Goal: Task Accomplishment & Management: Complete application form

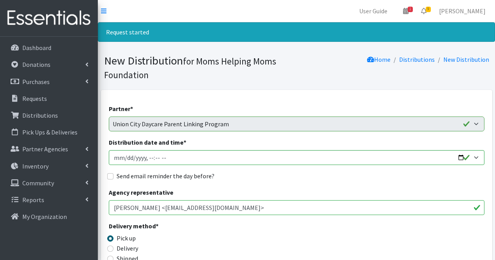
select select "1936"
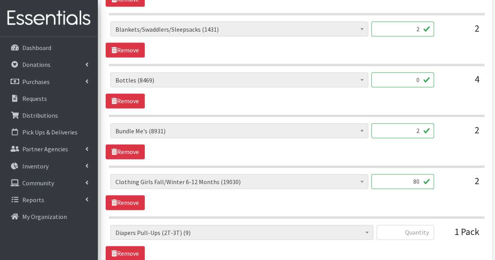
type input "80"
click at [424, 229] on input "text" at bounding box center [405, 232] width 58 height 15
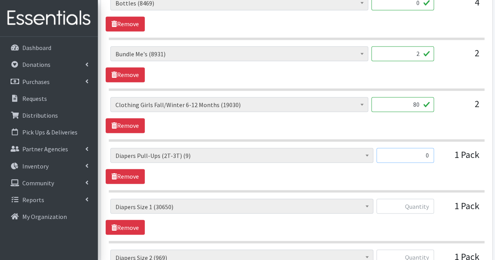
scroll to position [550, 0]
type input "0"
click at [423, 204] on input "text" at bounding box center [405, 205] width 58 height 15
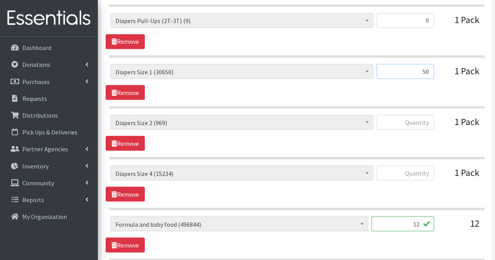
scroll to position [690, 0]
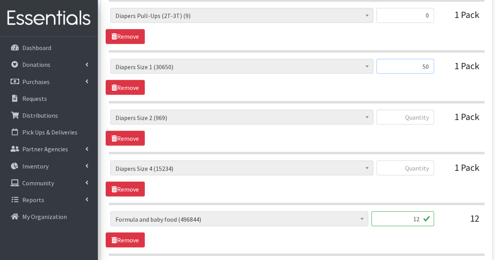
type input "50"
click at [429, 110] on input "text" at bounding box center [405, 117] width 58 height 15
type input "50"
click at [425, 169] on input "text" at bounding box center [405, 167] width 58 height 15
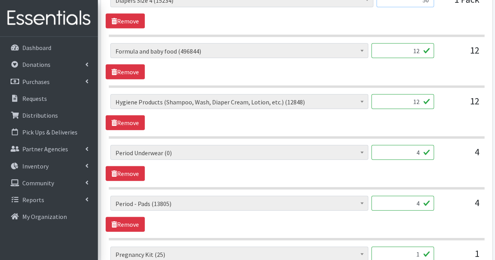
scroll to position [859, 0]
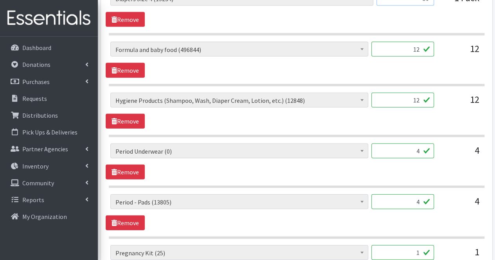
type input "50"
click at [417, 97] on input "12" at bounding box center [402, 100] width 63 height 15
type input "1"
type input "0"
click at [410, 148] on input "4" at bounding box center [402, 151] width 63 height 15
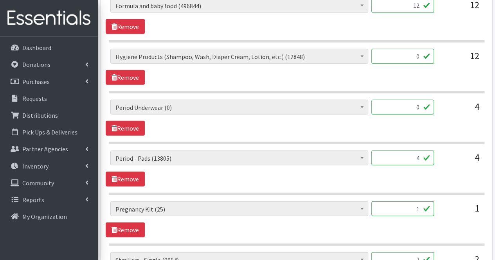
scroll to position [905, 0]
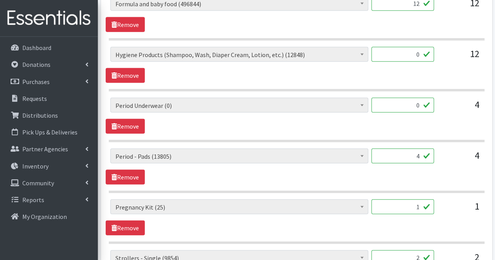
type input "0"
click at [410, 149] on input "4" at bounding box center [402, 156] width 63 height 15
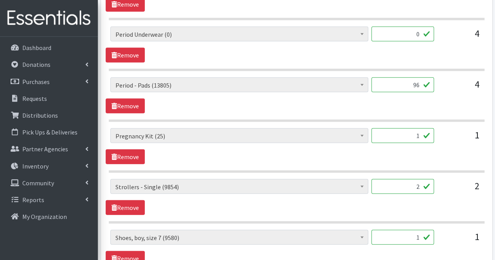
scroll to position [976, 0]
type input "96"
click at [411, 133] on input "1" at bounding box center [402, 135] width 63 height 15
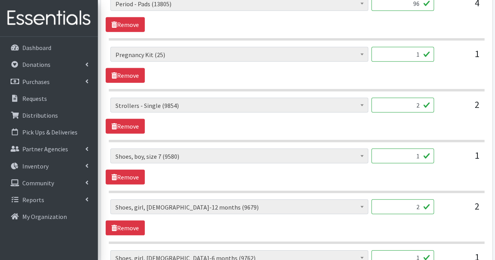
scroll to position [1059, 0]
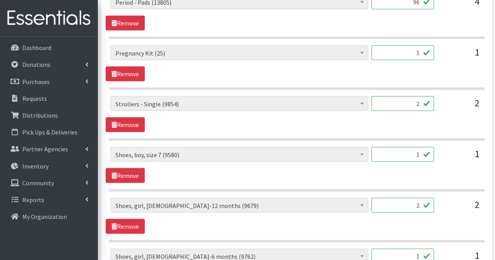
drag, startPoint x: 412, startPoint y: 106, endPoint x: 412, endPoint y: 97, distance: 8.6
click at [412, 97] on div "2" at bounding box center [402, 106] width 63 height 21
click at [412, 97] on input "2" at bounding box center [402, 103] width 63 height 15
type input "0"
click at [419, 147] on input "1" at bounding box center [402, 154] width 63 height 15
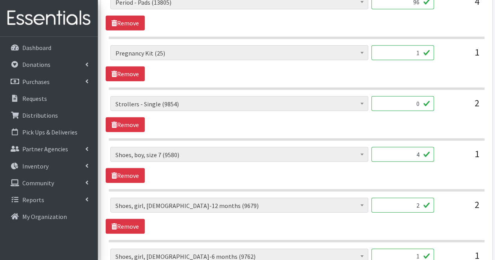
type input "4"
click at [415, 202] on input "2" at bounding box center [402, 205] width 63 height 15
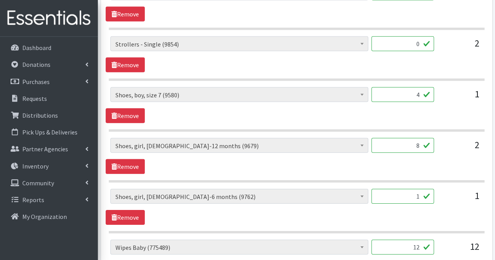
scroll to position [1127, 0]
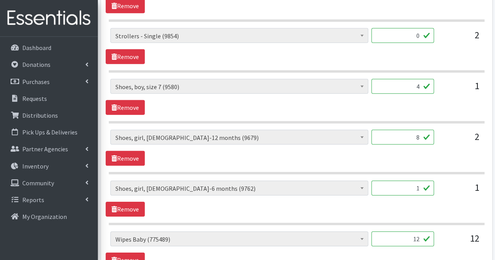
type input "8"
click at [410, 181] on input "1" at bounding box center [402, 188] width 63 height 15
type input "4"
click at [409, 232] on input "12" at bounding box center [402, 239] width 63 height 15
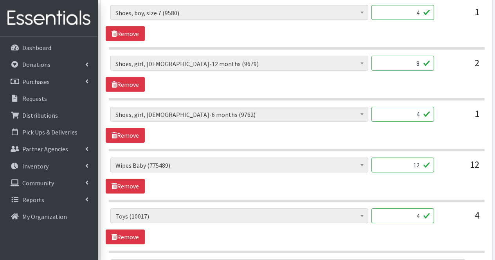
scroll to position [1201, 0]
type input "1"
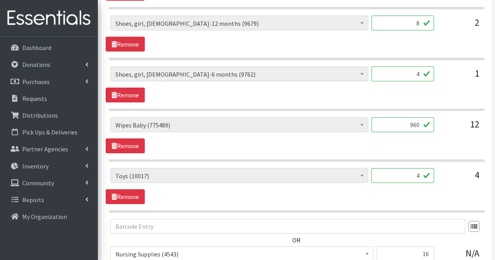
scroll to position [1250, 0]
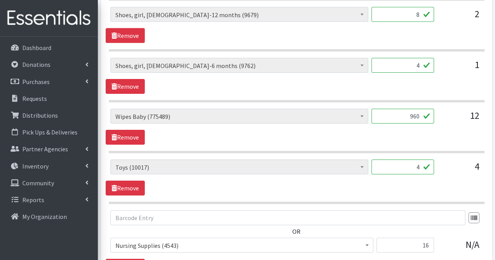
type input "960"
click at [409, 160] on input "4" at bounding box center [402, 167] width 63 height 15
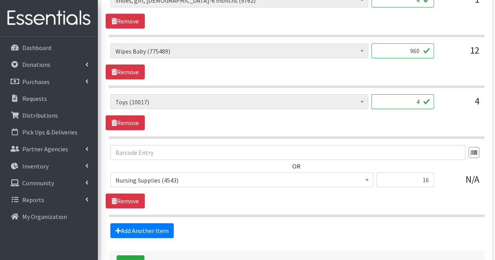
scroll to position [1316, 0]
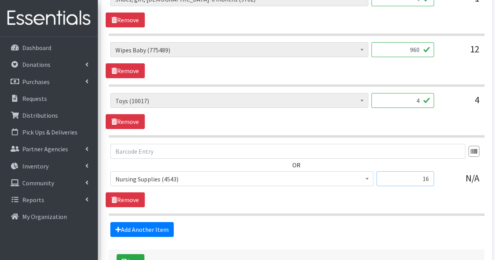
click at [408, 174] on input "16" at bounding box center [405, 178] width 58 height 15
type input "1"
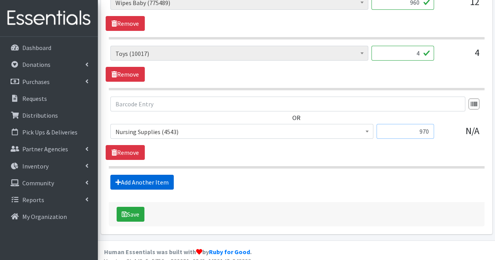
type input "970"
click at [168, 175] on link "Add Another Item" at bounding box center [141, 182] width 63 height 15
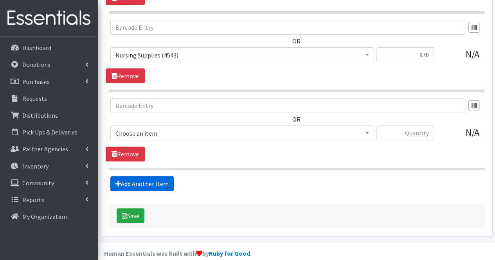
scroll to position [1441, 0]
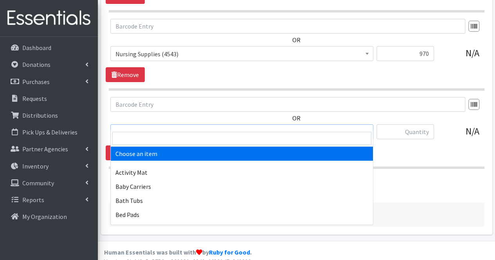
click at [148, 127] on span "Choose an item" at bounding box center [241, 132] width 253 height 11
click at [142, 144] on input "search" at bounding box center [241, 138] width 259 height 13
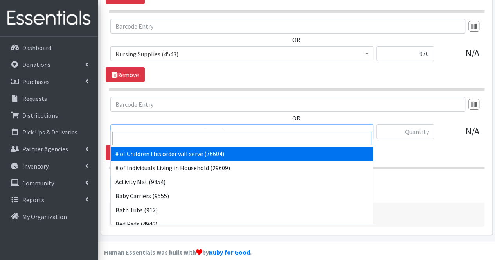
click at [142, 144] on input "search" at bounding box center [241, 138] width 259 height 13
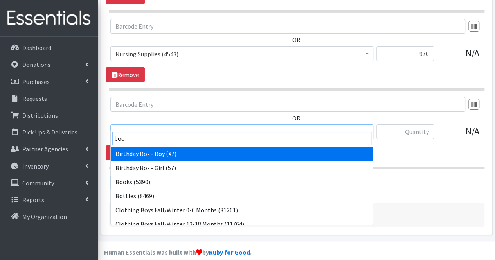
type input "book"
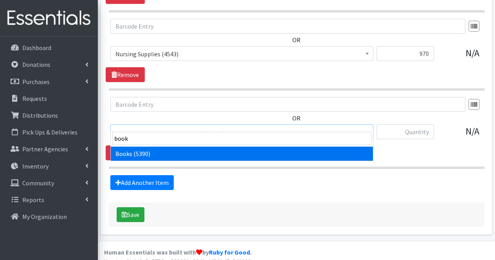
select select "1947"
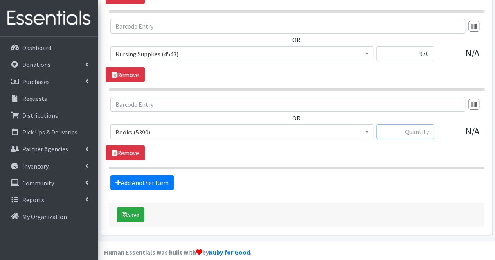
click at [421, 124] on input "text" at bounding box center [405, 131] width 58 height 15
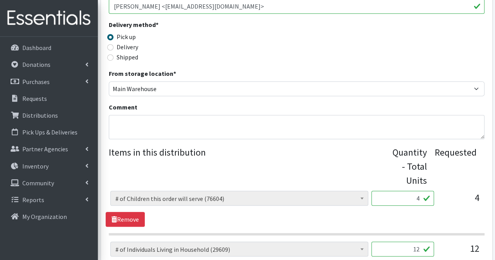
scroll to position [192, 0]
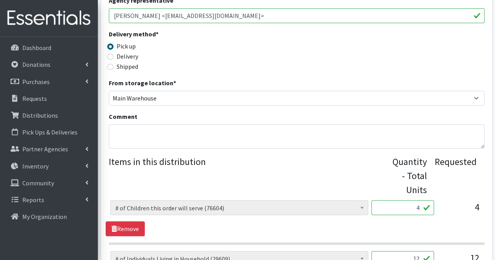
type input "24"
click at [187, 137] on textarea "Comment" at bounding box center [297, 136] width 376 height 24
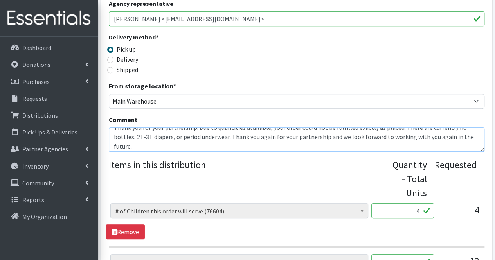
scroll to position [19, 0]
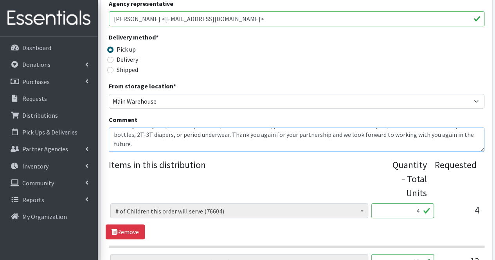
click at [172, 134] on textarea "Moms, Thank you for your partnership. Due to quantities available, your order c…" at bounding box center [297, 140] width 376 height 24
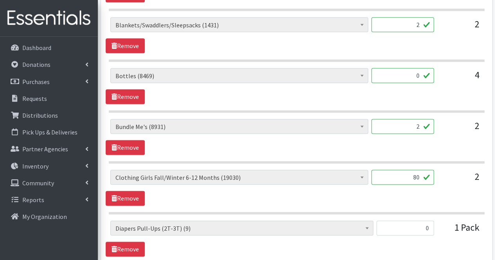
scroll to position [475, 0]
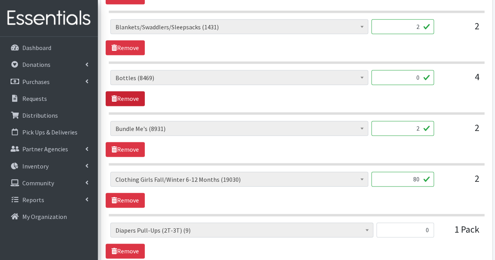
type textarea "Moms, Thank you for your partnership. Due to quantities available, your order c…"
click at [142, 97] on link "Remove" at bounding box center [125, 98] width 39 height 15
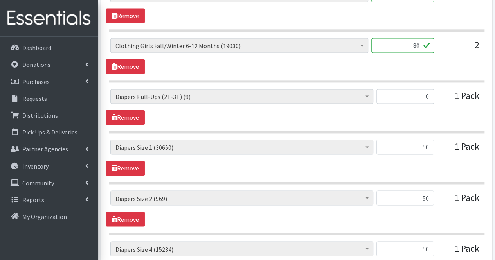
scroll to position [558, 0]
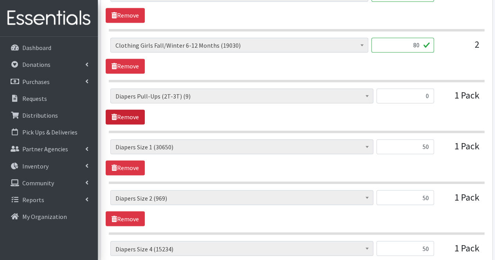
click at [137, 119] on link "Remove" at bounding box center [125, 117] width 39 height 15
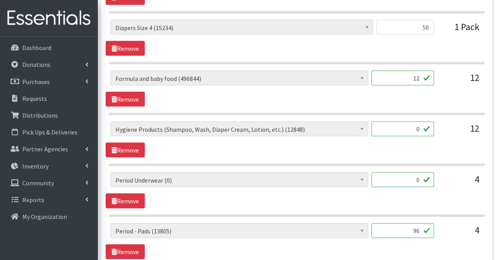
scroll to position [730, 0]
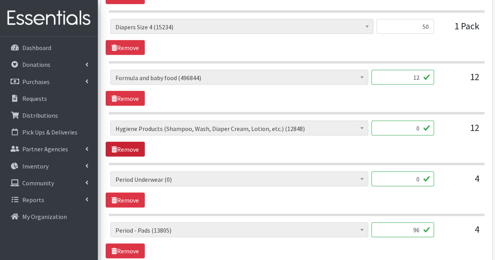
click at [135, 150] on link "Remove" at bounding box center [125, 149] width 39 height 15
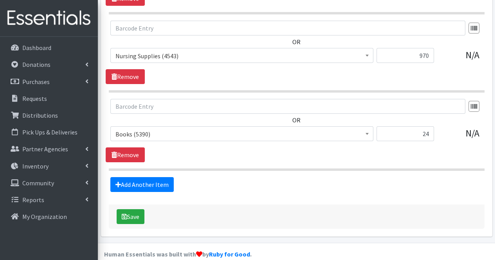
scroll to position [1240, 0]
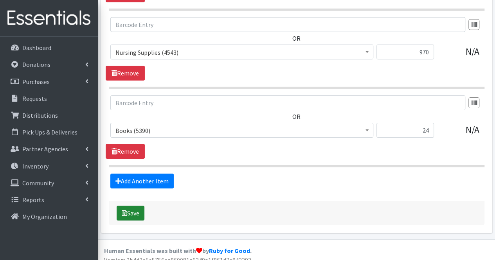
click at [140, 206] on button "Save" at bounding box center [131, 213] width 28 height 15
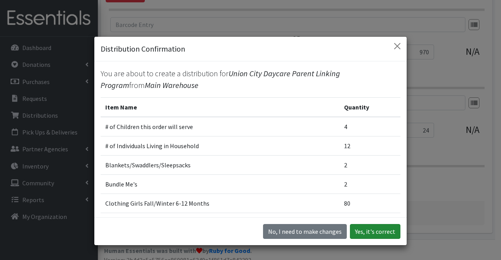
click at [365, 231] on button "Yes, it's correct" at bounding box center [375, 231] width 50 height 15
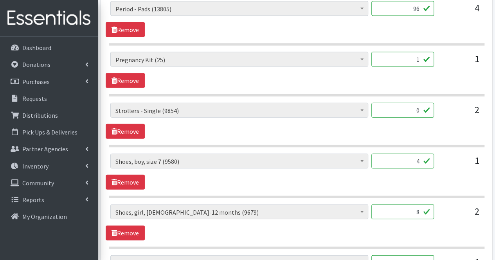
scroll to position [859, 0]
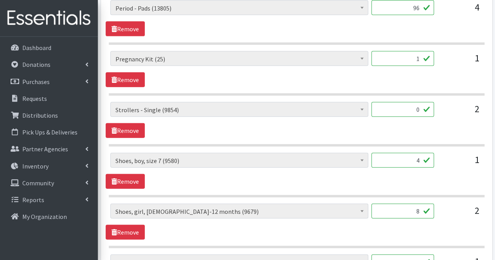
click at [419, 108] on input "0" at bounding box center [402, 109] width 63 height 15
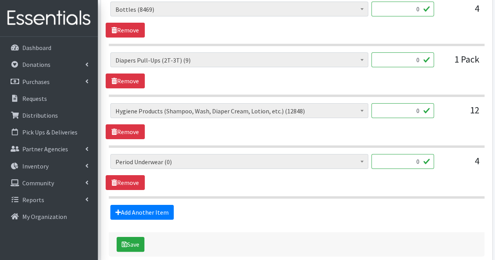
scroll to position [1422, 0]
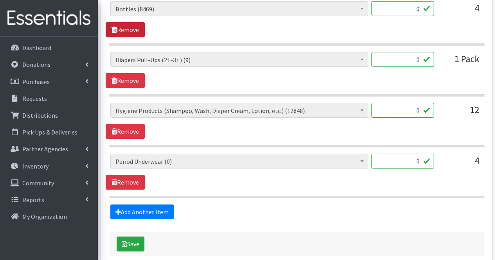
type input "1"
click at [124, 22] on link "Remove" at bounding box center [125, 29] width 39 height 15
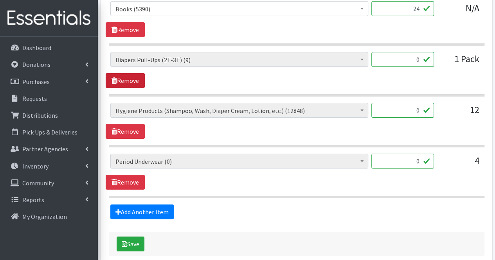
click at [131, 75] on link "Remove" at bounding box center [125, 80] width 39 height 15
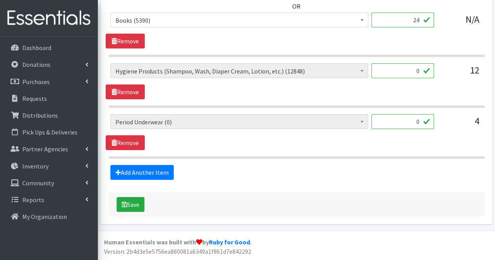
scroll to position [1350, 0]
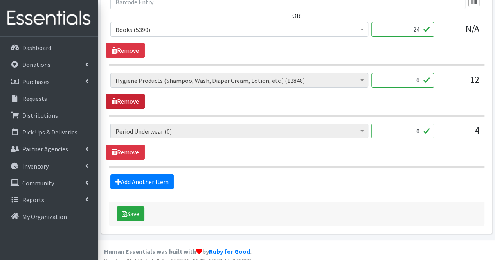
click at [138, 94] on link "Remove" at bounding box center [125, 101] width 39 height 15
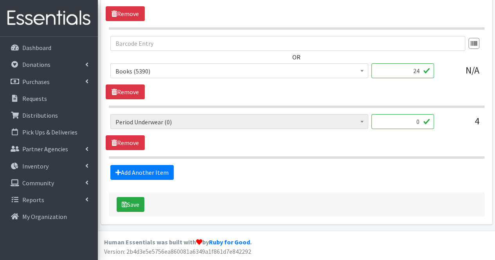
scroll to position [1299, 0]
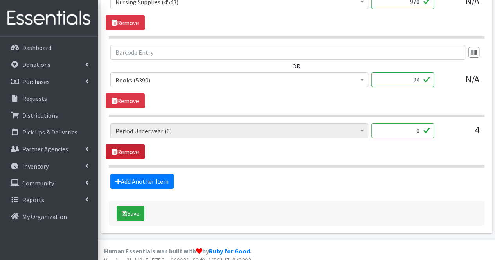
click at [137, 146] on link "Remove" at bounding box center [125, 151] width 39 height 15
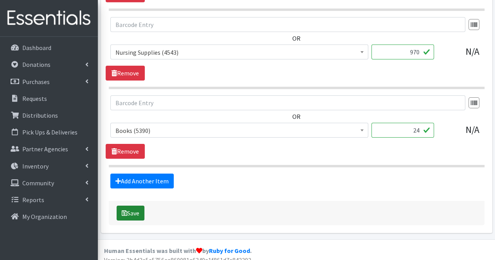
click at [135, 206] on button "Save" at bounding box center [131, 213] width 28 height 15
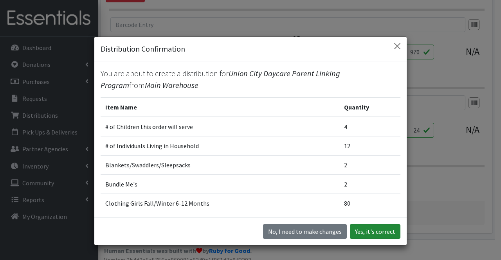
click at [378, 229] on button "Yes, it's correct" at bounding box center [375, 231] width 50 height 15
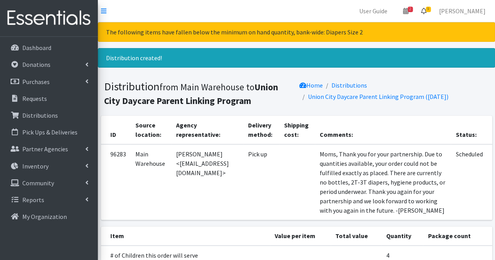
click at [426, 12] on icon at bounding box center [423, 11] width 5 height 6
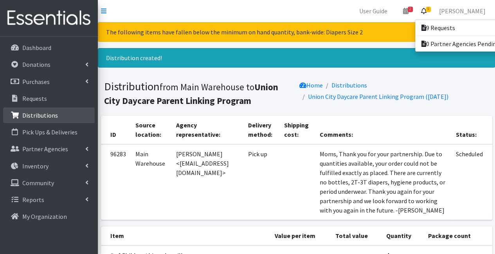
click at [34, 116] on p "Distributions" at bounding box center [40, 115] width 36 height 8
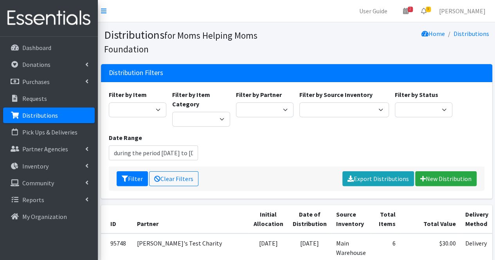
select select "3966"
click at [236, 102] on select "Acenda Integrated Health - FSC Acenda Integrated Health - Maternal Health Alter…" at bounding box center [265, 109] width 58 height 15
click at [128, 172] on button "Filter" at bounding box center [132, 178] width 31 height 15
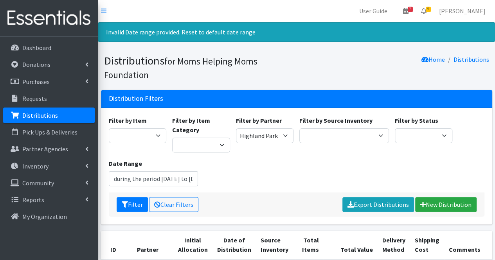
type input "[DATE] - [DATE]"
click at [426, 11] on icon at bounding box center [423, 11] width 5 height 6
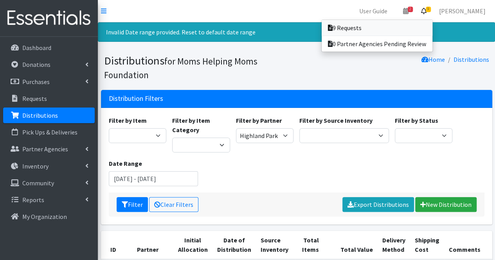
click at [412, 29] on link "9 Requests" at bounding box center [377, 28] width 111 height 16
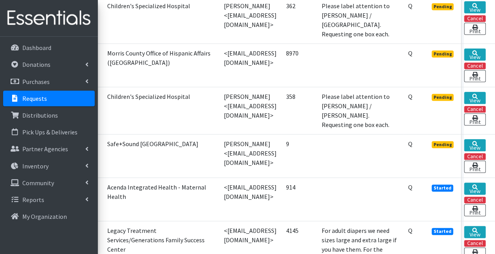
scroll to position [386, 65]
click at [475, 141] on icon at bounding box center [474, 143] width 5 height 5
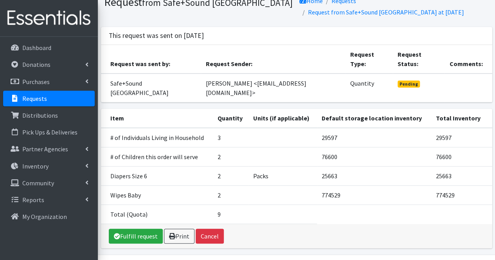
scroll to position [36, 0]
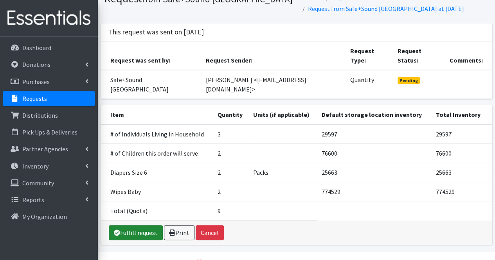
click at [143, 225] on link "Fulfill request" at bounding box center [136, 232] width 54 height 15
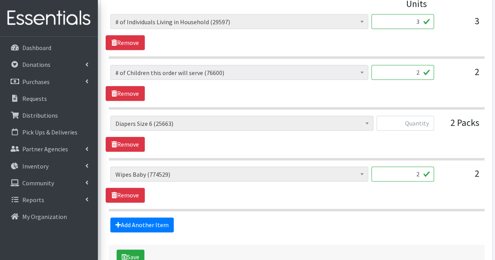
scroll to position [379, 0]
click at [421, 122] on input "text" at bounding box center [405, 122] width 58 height 15
click at [417, 176] on input "2" at bounding box center [402, 173] width 63 height 15
click at [431, 121] on input "160" at bounding box center [405, 122] width 58 height 15
type input "1"
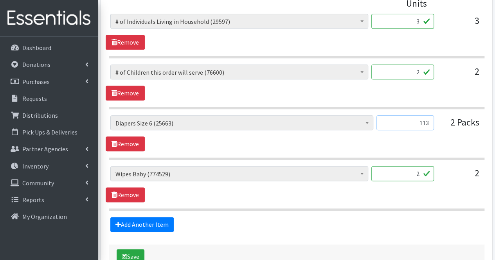
type input "113"
click at [418, 174] on input "2" at bounding box center [402, 173] width 63 height 15
type input "160"
click at [163, 223] on link "Add Another Item" at bounding box center [141, 224] width 63 height 15
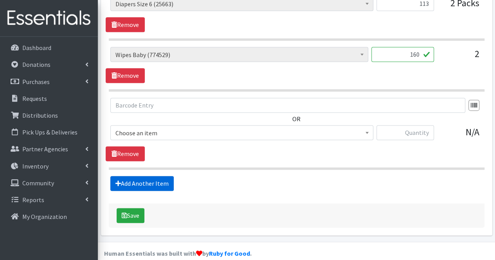
scroll to position [506, 0]
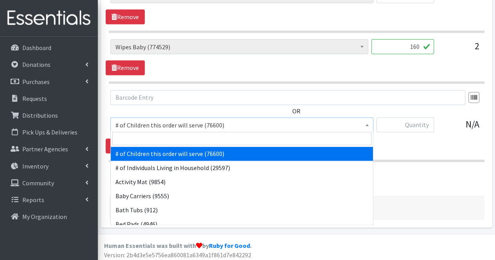
click at [196, 123] on span "# of Children this order will serve (76600)" at bounding box center [241, 125] width 253 height 11
click at [187, 135] on input "search" at bounding box center [241, 138] width 259 height 13
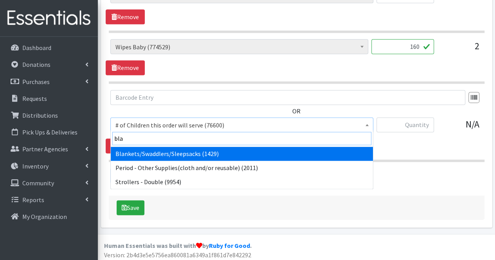
type input "blan"
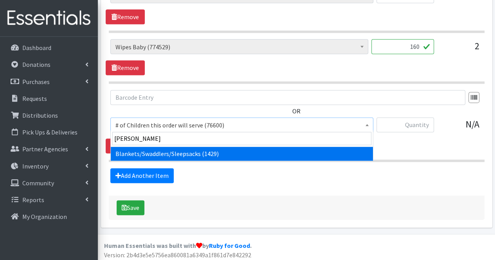
select select "1933"
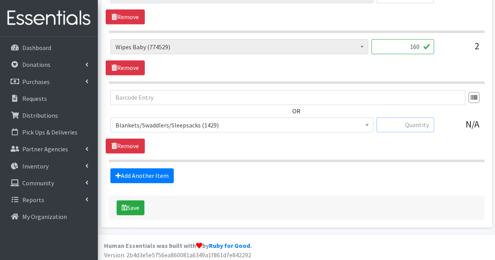
click at [413, 126] on input "text" at bounding box center [405, 124] width 58 height 15
type input "2"
click at [150, 176] on link "Add Another Item" at bounding box center [141, 175] width 63 height 15
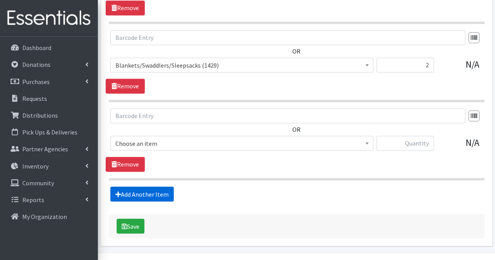
scroll to position [584, 0]
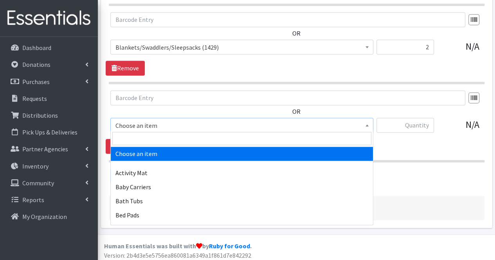
click at [155, 137] on input "search" at bounding box center [241, 138] width 259 height 13
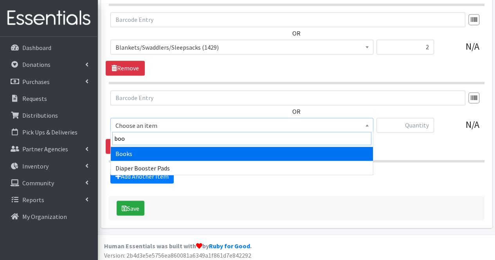
type input "book"
select select "1947"
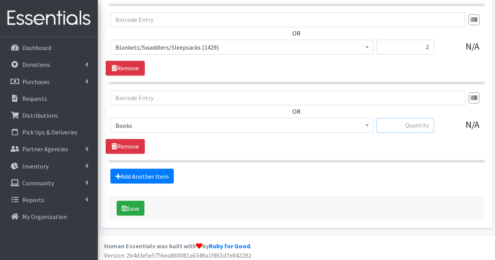
click at [410, 124] on input "text" at bounding box center [405, 125] width 58 height 15
type input "10"
click at [380, 93] on input "text" at bounding box center [287, 97] width 355 height 15
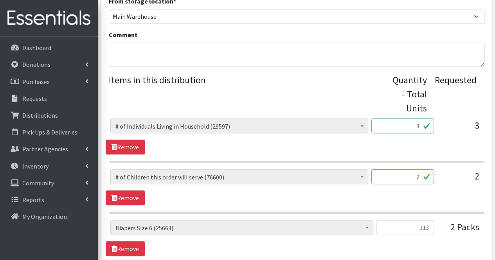
scroll to position [273, 0]
click at [315, 56] on textarea "Comment" at bounding box center [297, 55] width 376 height 24
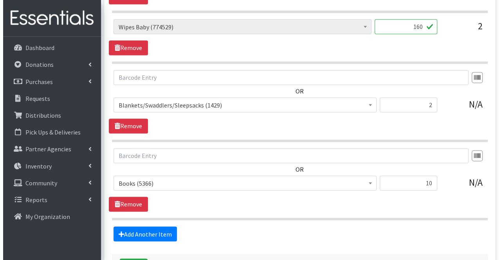
scroll to position [531, 0]
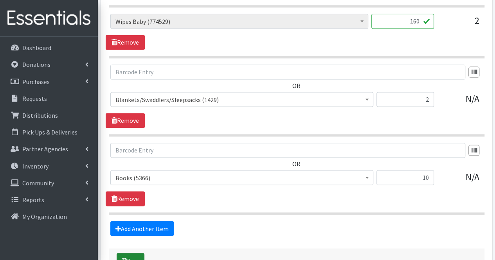
type textarea "Moms, Thank you for your partnership! Due to quantities available, your order c…"
click at [143, 255] on button "Save" at bounding box center [131, 260] width 28 height 15
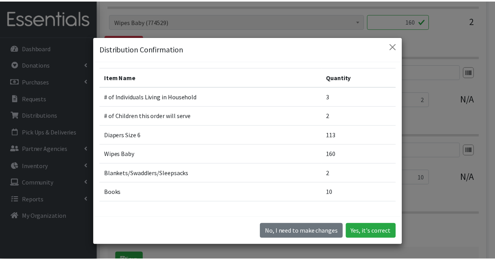
scroll to position [31, 0]
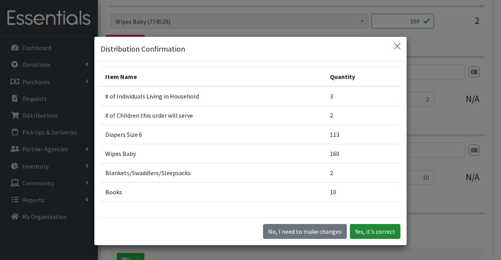
click at [368, 231] on button "Yes, it's correct" at bounding box center [375, 231] width 50 height 15
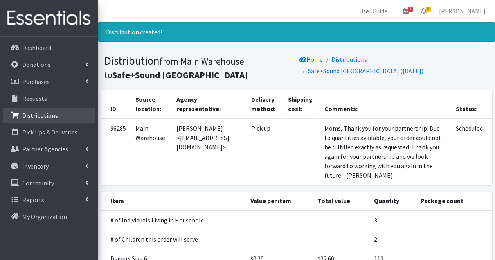
click at [58, 113] on link "Distributions" at bounding box center [49, 116] width 92 height 16
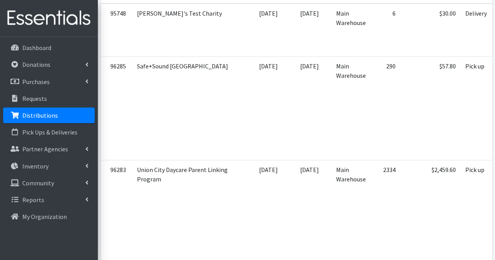
scroll to position [0, 127]
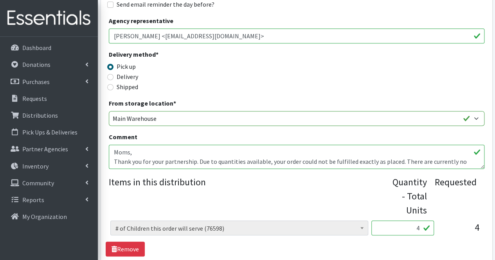
scroll to position [156, 0]
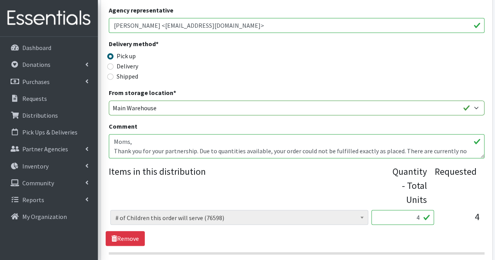
click at [459, 154] on textarea "Moms, Thank you for your partnership. Due to quantities available, your order c…" at bounding box center [297, 146] width 376 height 24
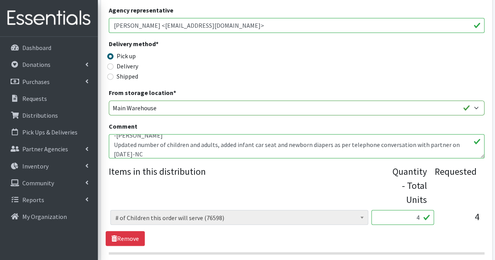
scroll to position [56, 0]
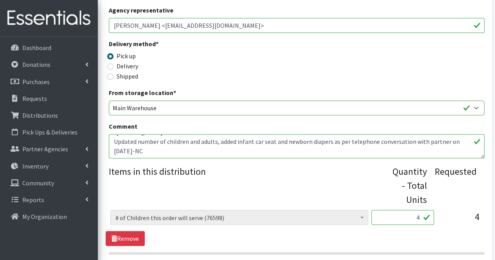
type textarea "Moms, Thank you for your partnership. Due to quantities available, your order c…"
click at [423, 219] on input "4" at bounding box center [402, 217] width 63 height 15
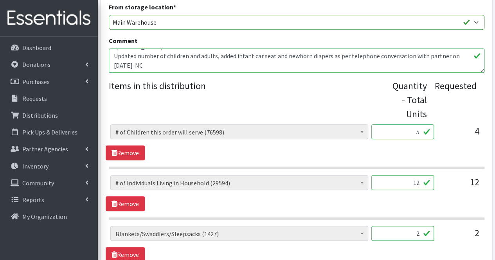
scroll to position [244, 0]
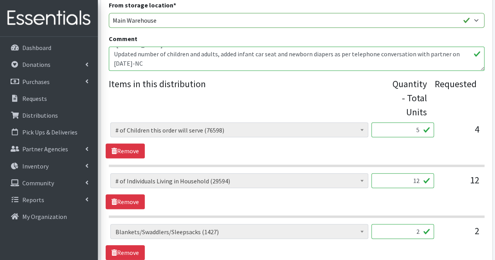
type input "5"
click at [420, 180] on input "12" at bounding box center [402, 180] width 63 height 15
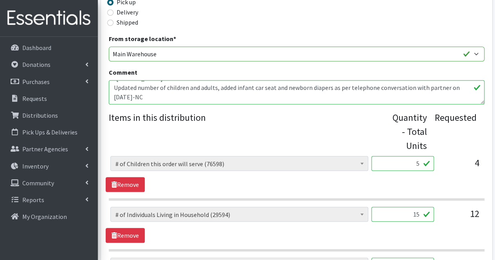
scroll to position [207, 0]
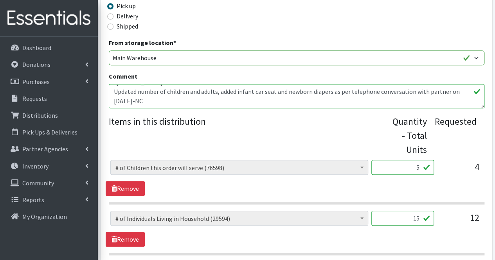
type input "15"
click at [274, 93] on textarea "Moms, Thank you for your partnership. Due to quantities available, your order c…" at bounding box center [297, 96] width 376 height 24
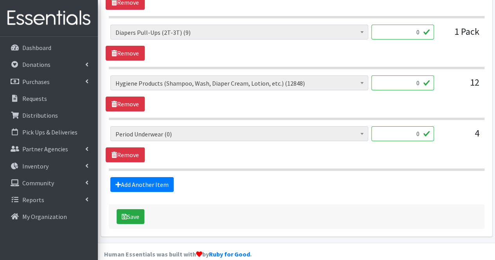
scroll to position [1416, 0]
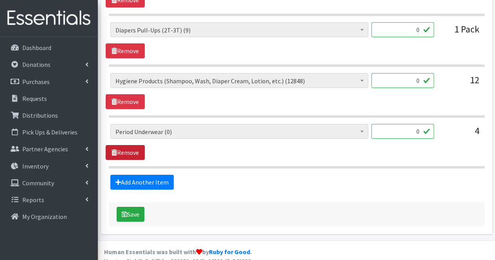
type textarea "Moms, Thank you for your partnership. Due to quantities available, your order c…"
click at [121, 146] on link "Remove" at bounding box center [125, 152] width 39 height 15
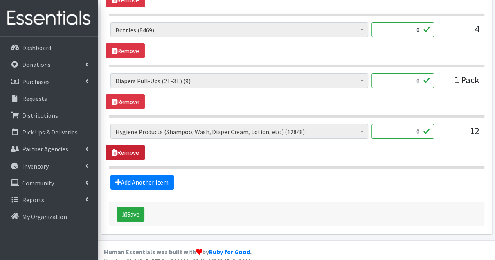
click at [121, 146] on link "Remove" at bounding box center [125, 152] width 39 height 15
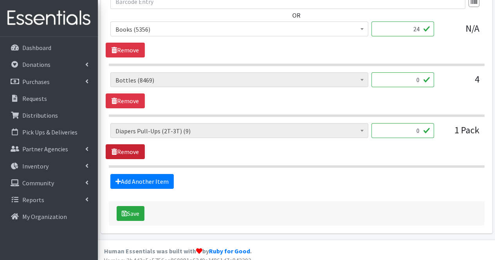
click at [121, 146] on link "Remove" at bounding box center [125, 151] width 39 height 15
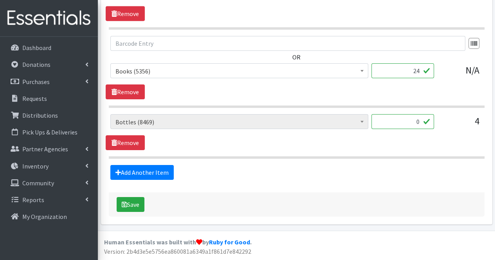
scroll to position [1264, 0]
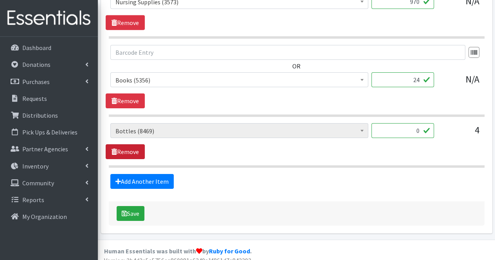
click at [121, 146] on link "Remove" at bounding box center [125, 151] width 39 height 15
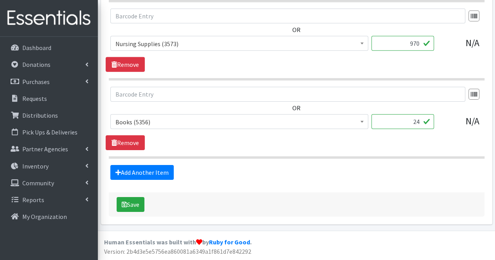
scroll to position [1214, 0]
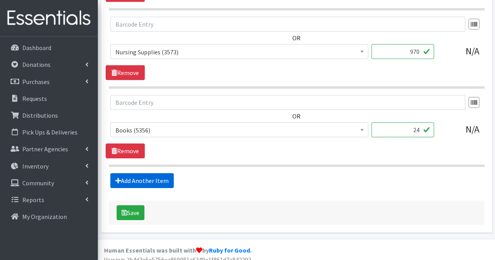
click at [138, 173] on link "Add Another Item" at bounding box center [141, 180] width 63 height 15
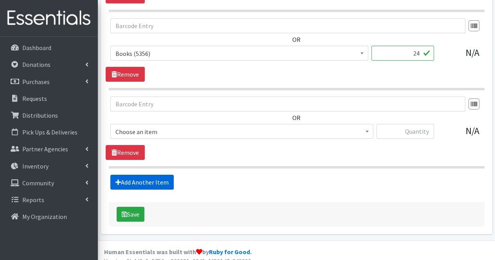
scroll to position [1292, 0]
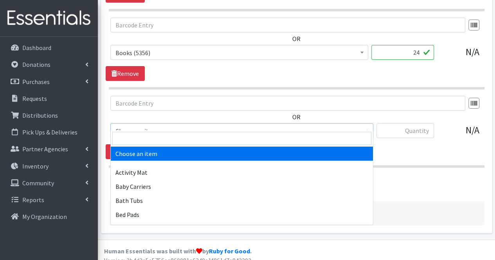
click at [147, 126] on span "Choose an item" at bounding box center [241, 131] width 253 height 11
click at [142, 136] on input "search" at bounding box center [241, 138] width 259 height 13
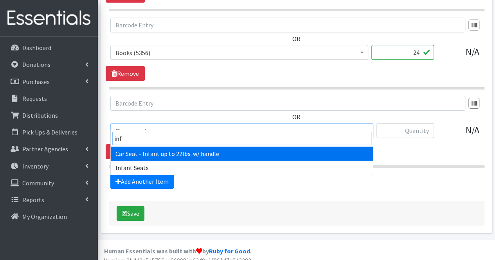
type input "infa"
select select "7173"
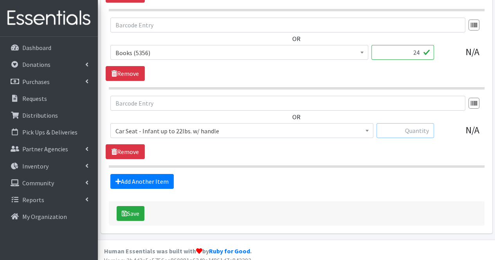
click at [415, 125] on input "text" at bounding box center [405, 130] width 58 height 15
type input "1"
click at [164, 175] on link "Add Another Item" at bounding box center [141, 181] width 63 height 15
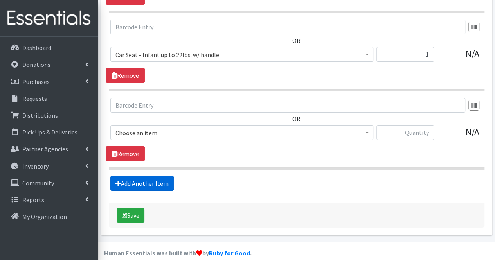
scroll to position [1370, 0]
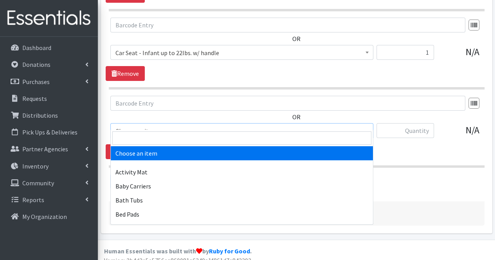
click at [160, 128] on span "Choose an item" at bounding box center [241, 130] width 263 height 15
click at [160, 137] on input "search" at bounding box center [241, 137] width 259 height 13
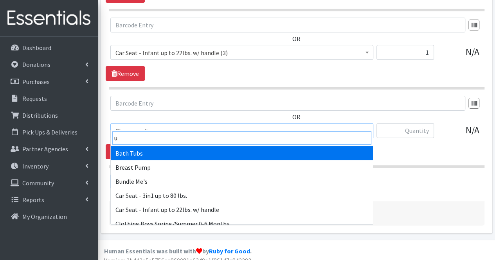
type input "um"
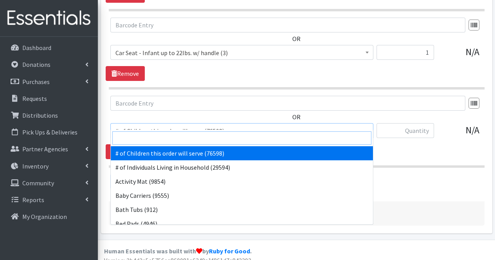
click at [160, 137] on input "search" at bounding box center [241, 137] width 259 height 13
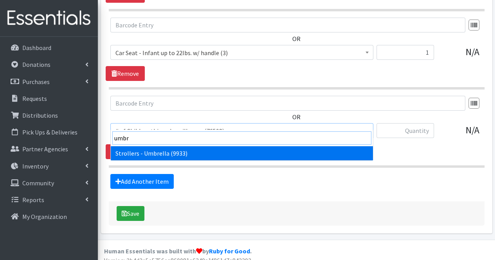
type input "umbre"
select select "1977"
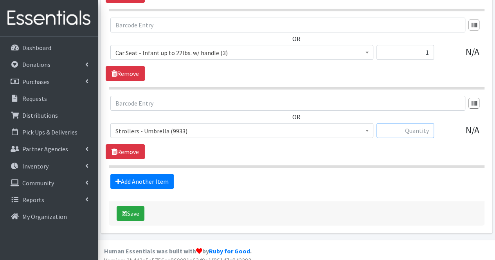
click at [380, 123] on input "text" at bounding box center [405, 130] width 58 height 15
type input "2"
click at [158, 174] on link "Add Another Item" at bounding box center [141, 181] width 63 height 15
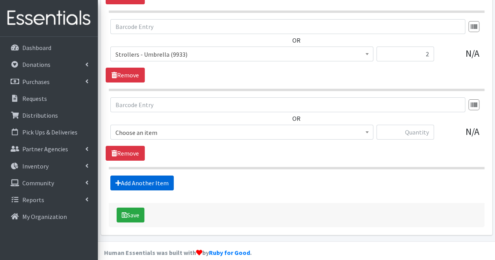
scroll to position [1447, 0]
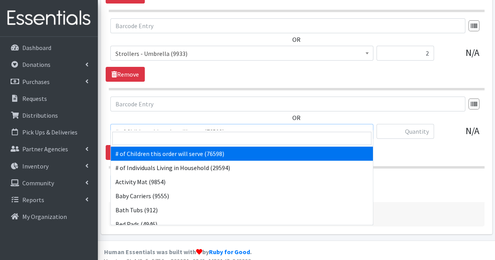
click at [164, 126] on span "# of Children this order will serve (76598)" at bounding box center [241, 131] width 253 height 11
click at [163, 135] on input "search" at bounding box center [241, 138] width 259 height 13
type input "new"
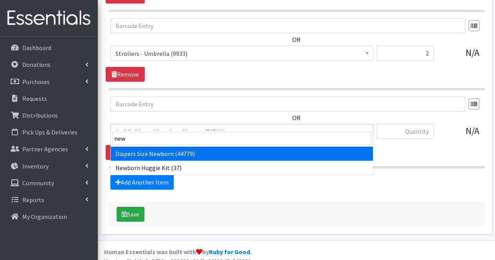
select select "1963"
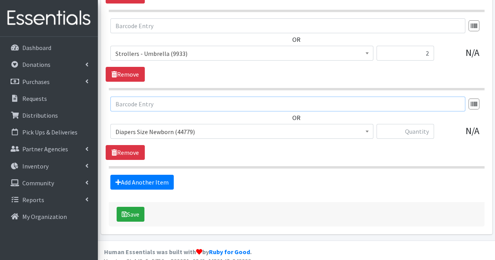
click at [289, 97] on input "text" at bounding box center [287, 104] width 355 height 15
click at [417, 126] on input "text" at bounding box center [405, 131] width 58 height 15
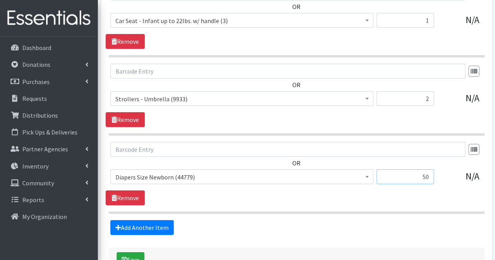
scroll to position [1404, 0]
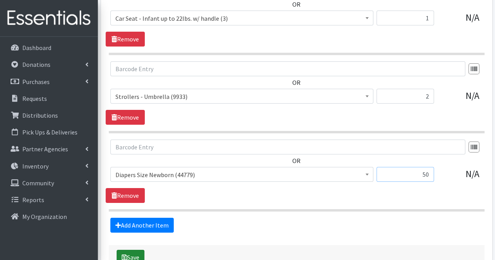
type input "50"
click at [132, 250] on button "Save" at bounding box center [131, 257] width 28 height 15
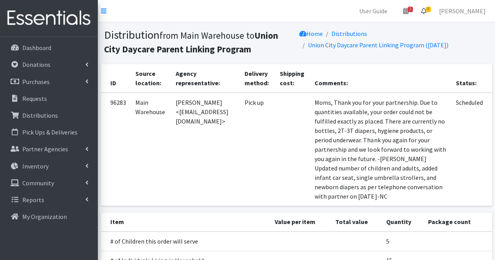
click at [433, 14] on link "8" at bounding box center [424, 11] width 18 height 16
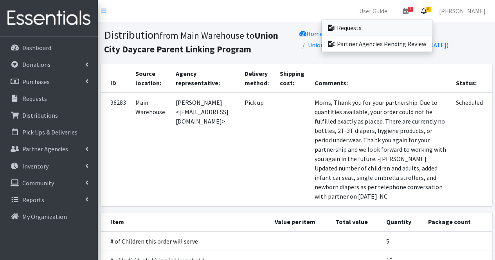
click at [409, 31] on link "8 Requests" at bounding box center [377, 28] width 111 height 16
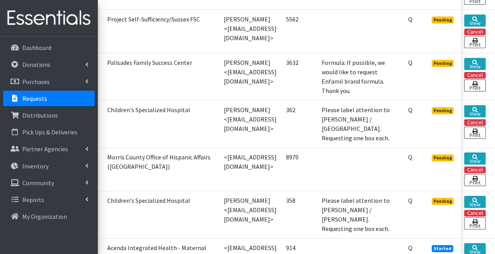
scroll to position [282, 65]
click at [470, 60] on link "View" at bounding box center [475, 64] width 22 height 12
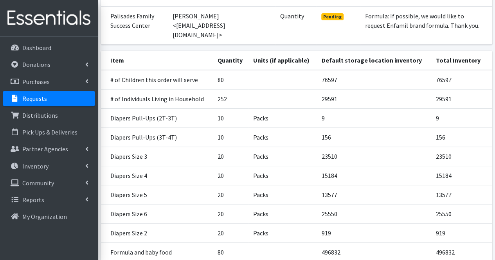
scroll to position [217, 0]
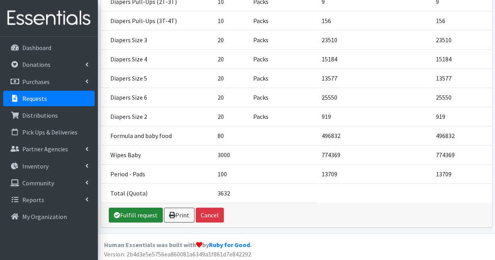
click at [142, 216] on link "Fulfill request" at bounding box center [136, 215] width 54 height 15
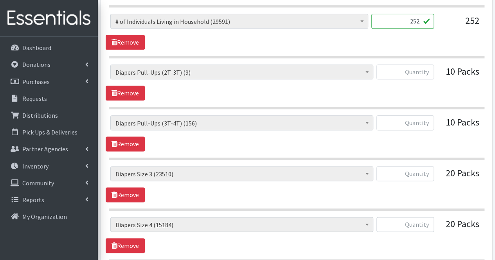
scroll to position [433, 0]
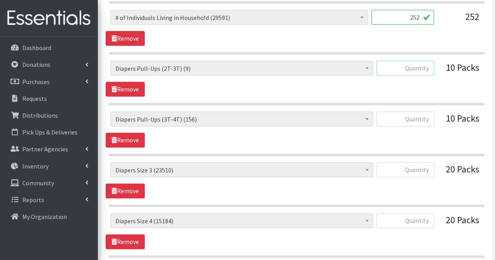
click at [420, 63] on input "text" at bounding box center [405, 68] width 58 height 15
type input "0"
click at [430, 117] on input "text" at bounding box center [405, 118] width 58 height 15
type input "0"
click at [424, 168] on input "text" at bounding box center [405, 169] width 58 height 15
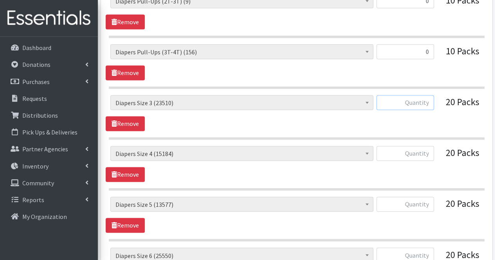
scroll to position [500, 0]
type input "588"
click at [421, 148] on input "text" at bounding box center [405, 153] width 58 height 15
type input "500"
click at [422, 207] on input "text" at bounding box center [405, 204] width 58 height 15
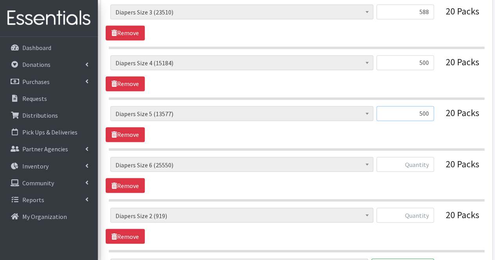
scroll to position [592, 0]
type input "500"
click at [420, 162] on input "text" at bounding box center [405, 163] width 58 height 15
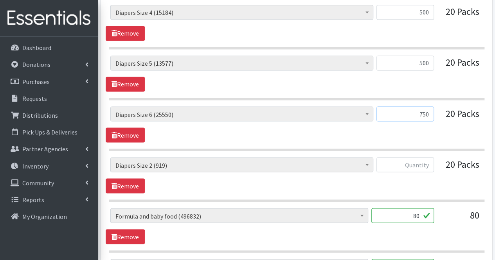
scroll to position [642, 0]
type input "750"
click at [411, 161] on input "text" at bounding box center [405, 164] width 58 height 15
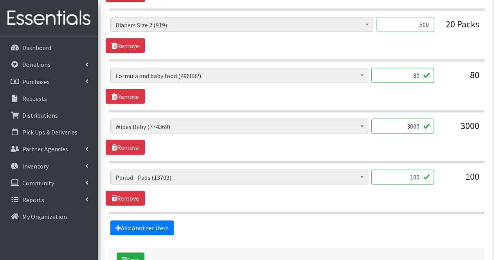
scroll to position [782, 0]
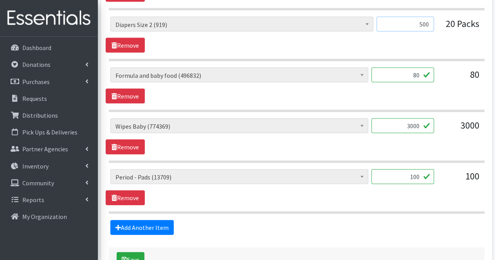
type input "500"
click at [415, 127] on input "3000" at bounding box center [402, 126] width 63 height 15
type input "3040"
click at [404, 71] on input "80" at bounding box center [402, 75] width 63 height 15
click at [173, 228] on link "Add Another Item" at bounding box center [141, 227] width 63 height 15
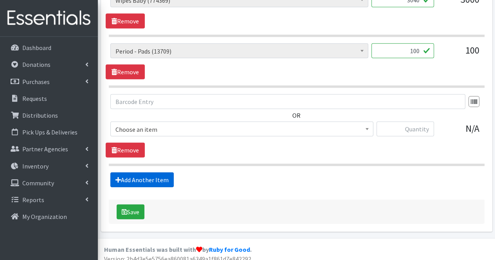
scroll to position [909, 0]
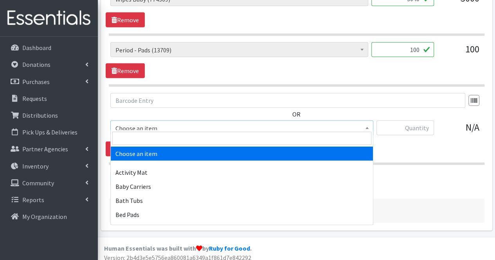
click at [144, 123] on span "Choose an item" at bounding box center [241, 128] width 253 height 11
click at [146, 141] on input "search" at bounding box center [241, 138] width 259 height 13
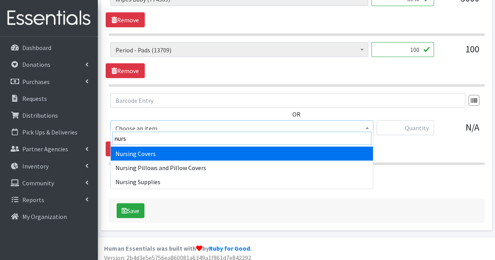
type input "nurs"
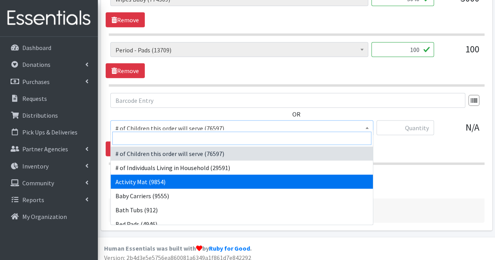
click at [146, 141] on input "search" at bounding box center [241, 138] width 259 height 13
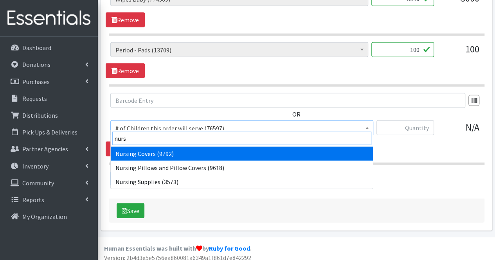
type input "nurs"
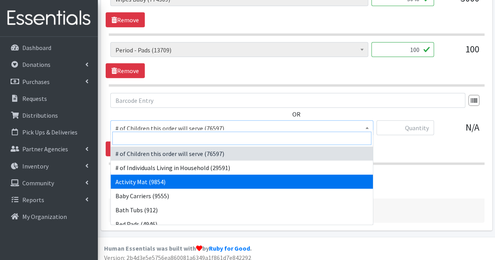
click at [146, 141] on input "search" at bounding box center [241, 138] width 259 height 13
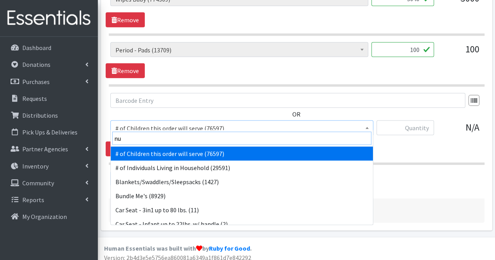
type input "nur"
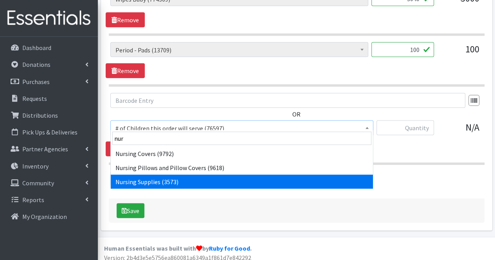
select select "1936"
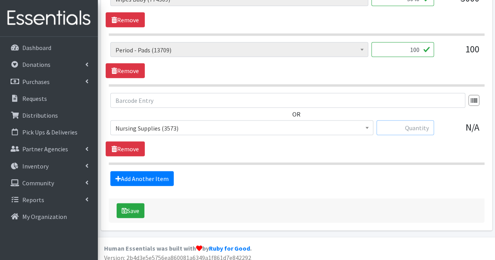
click at [427, 120] on input "text" at bounding box center [405, 127] width 58 height 15
type input "2200"
click at [142, 174] on link "Add Another Item" at bounding box center [141, 178] width 63 height 15
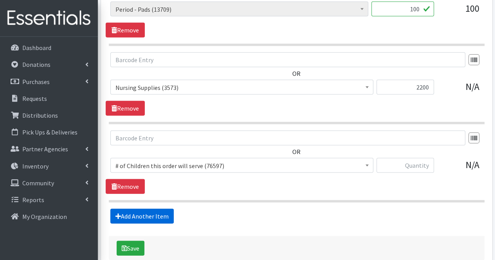
scroll to position [951, 0]
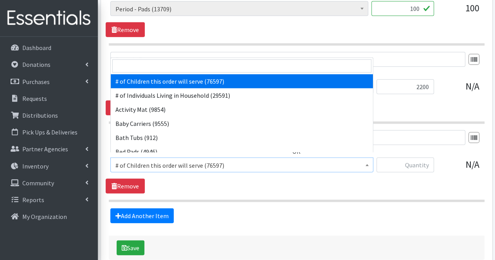
click at [178, 165] on span "# of Children this order will serve (76597)" at bounding box center [241, 165] width 253 height 11
click at [172, 70] on input "search" at bounding box center [241, 65] width 259 height 13
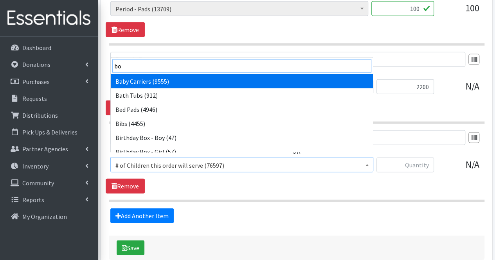
type input "boo"
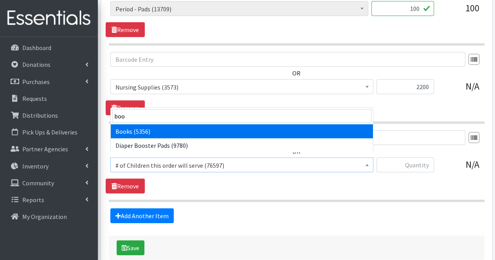
select select "1947"
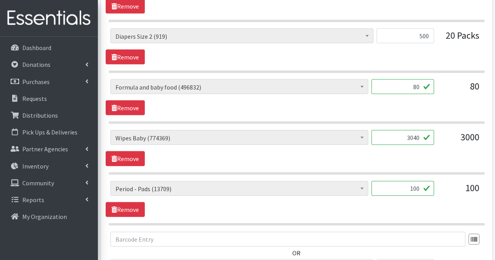
scroll to position [770, 0]
click at [408, 84] on input "80" at bounding box center [402, 87] width 63 height 15
type input "8"
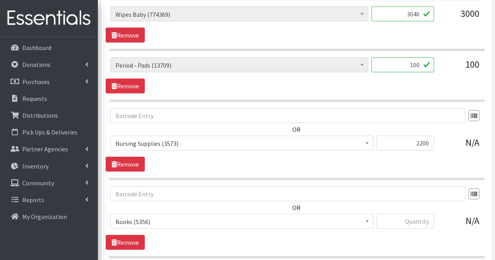
scroll to position [922, 0]
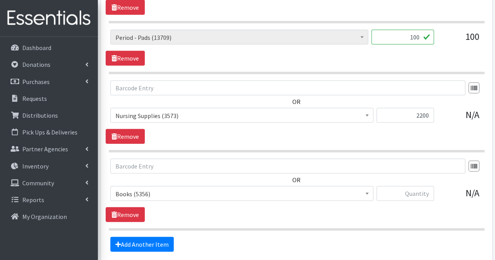
type input "96"
click at [429, 113] on input "2200" at bounding box center [405, 115] width 58 height 15
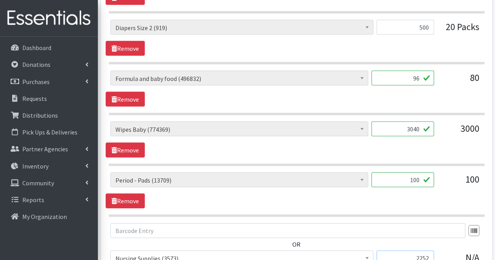
scroll to position [780, 0]
type input "2252"
click at [403, 74] on input "96" at bounding box center [402, 77] width 63 height 15
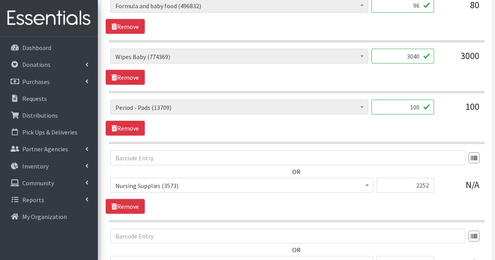
scroll to position [852, 0]
click at [401, 106] on input "100" at bounding box center [402, 106] width 63 height 15
type input "0"
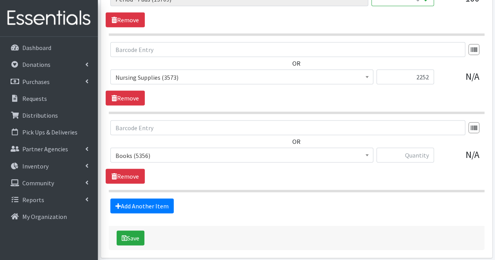
scroll to position [961, 0]
click at [403, 156] on input "text" at bounding box center [405, 154] width 58 height 15
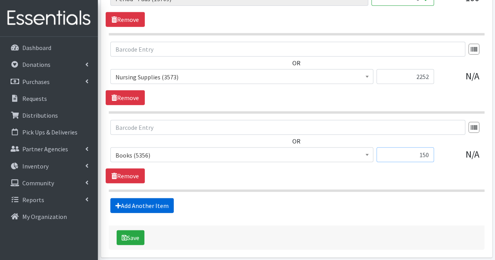
type input "150"
click at [161, 198] on link "Add Another Item" at bounding box center [141, 205] width 63 height 15
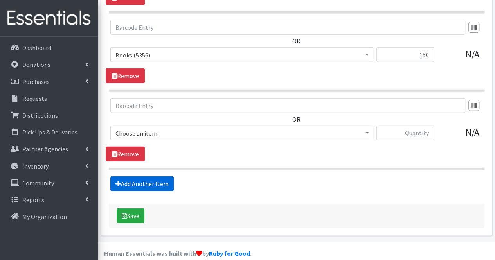
scroll to position [1065, 0]
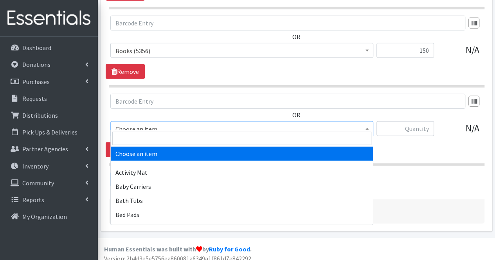
click at [162, 127] on span "Choose an item" at bounding box center [241, 129] width 253 height 11
click at [157, 137] on input "search" at bounding box center [241, 138] width 259 height 13
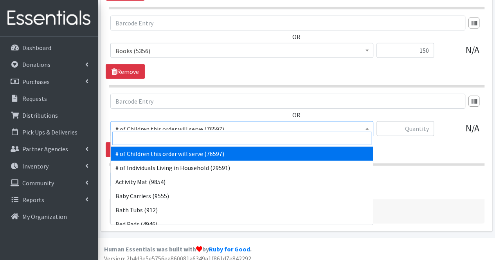
click at [157, 137] on input "search" at bounding box center [241, 138] width 259 height 13
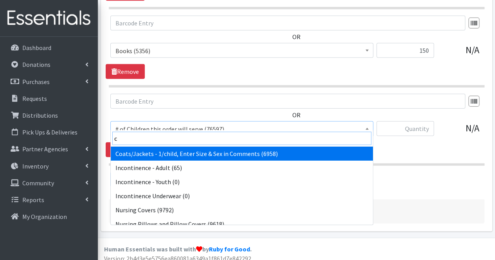
type input "co"
select select "6668"
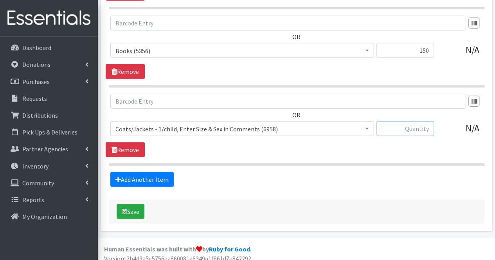
click at [415, 124] on input "text" at bounding box center [405, 128] width 58 height 15
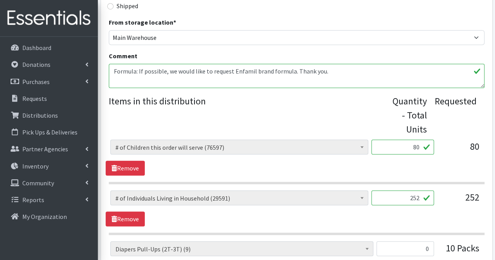
scroll to position [240, 0]
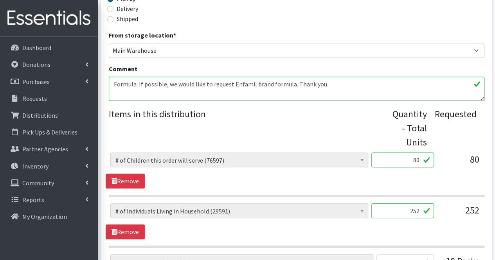
type input "50"
click at [361, 93] on textarea "Formula: If possible, we would like to request Enfamil brand formula. Thank you." at bounding box center [297, 89] width 376 height 24
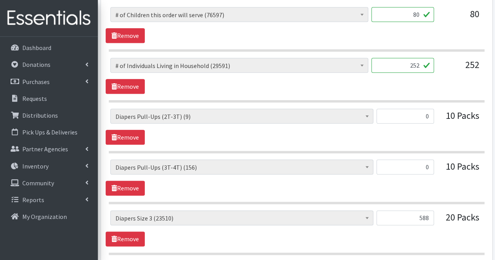
scroll to position [385, 0]
type textarea "Formula: If possible, we would like to request Enfamil brand formula. Thank you…"
click at [127, 137] on link "Remove" at bounding box center [125, 137] width 39 height 15
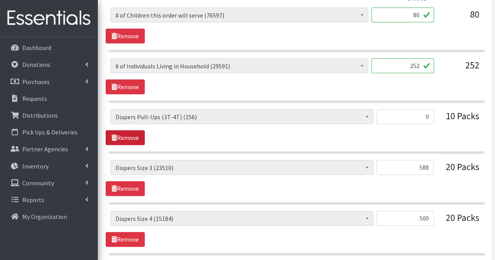
click at [127, 137] on link "Remove" at bounding box center [125, 137] width 39 height 15
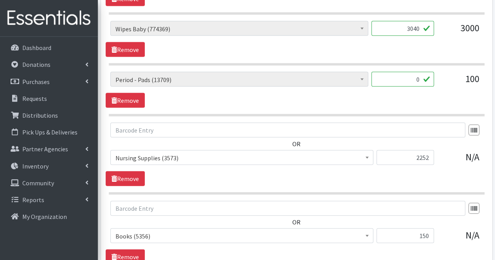
scroll to position [778, 0]
click at [128, 94] on link "Remove" at bounding box center [125, 100] width 39 height 15
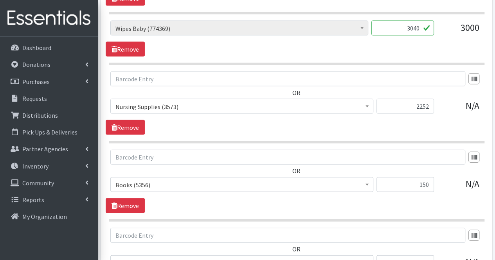
scroll to position [914, 0]
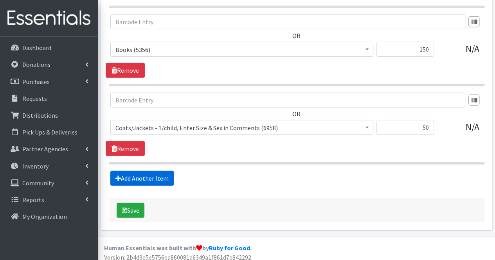
click at [143, 172] on link "Add Another Item" at bounding box center [141, 178] width 63 height 15
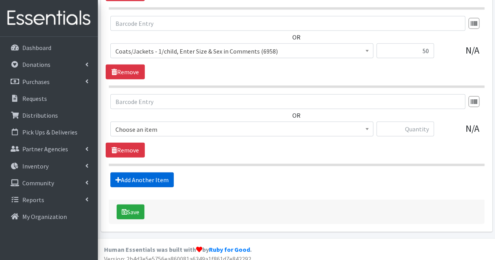
scroll to position [992, 0]
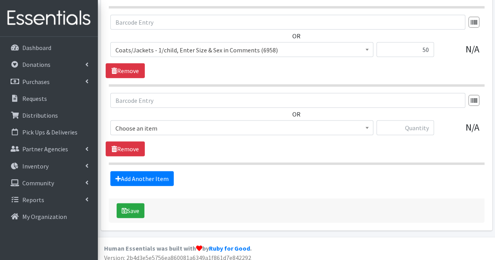
click at [147, 127] on span "Choose an item" at bounding box center [241, 128] width 253 height 11
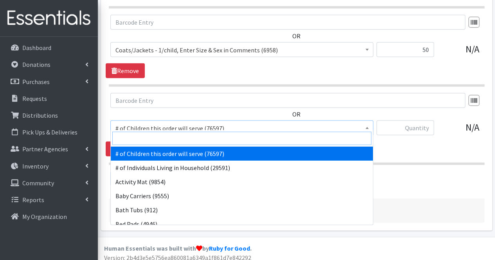
click at [147, 135] on input "search" at bounding box center [241, 138] width 259 height 13
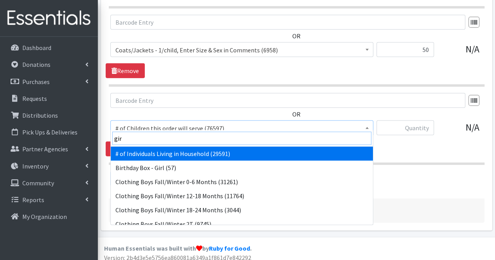
type input "gir"
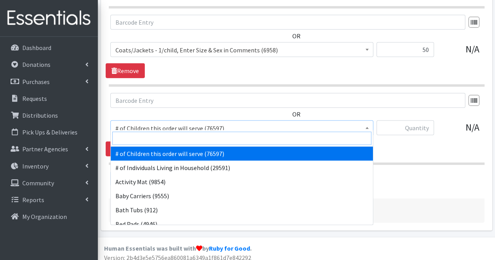
click at [147, 135] on input "search" at bounding box center [241, 138] width 259 height 13
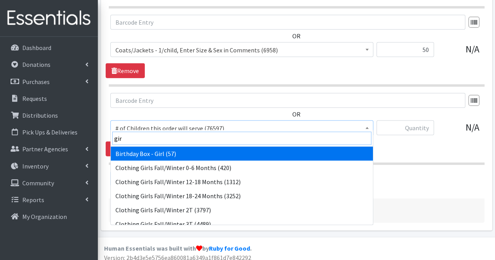
type input "girl"
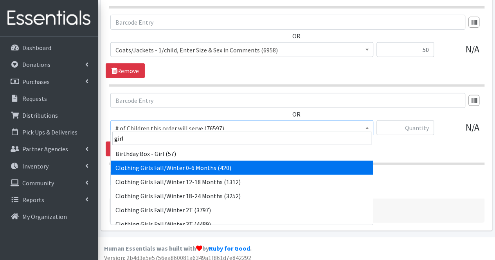
select select "5733"
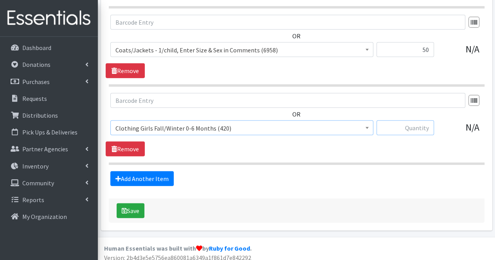
click at [418, 126] on input "text" at bounding box center [405, 127] width 58 height 15
type input "120"
click at [156, 171] on link "Add Another Item" at bounding box center [141, 178] width 63 height 15
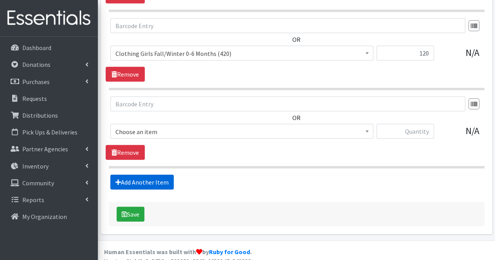
scroll to position [1069, 0]
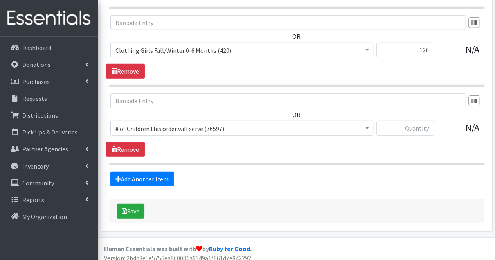
click at [154, 123] on span "# of Children this order will serve (76597)" at bounding box center [241, 128] width 253 height 11
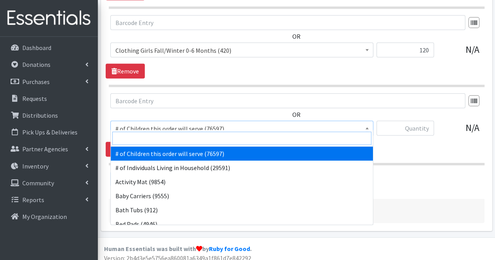
click at [151, 139] on input "search" at bounding box center [241, 138] width 259 height 13
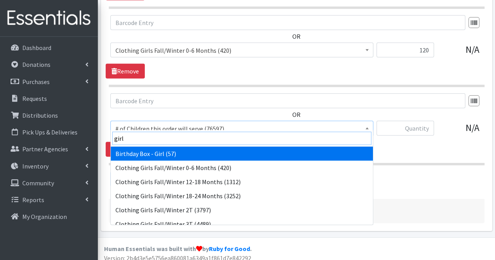
type input "girls"
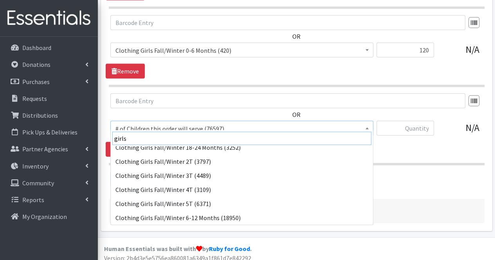
scroll to position [49, 0]
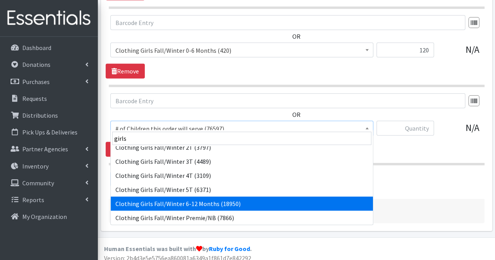
select select "5742"
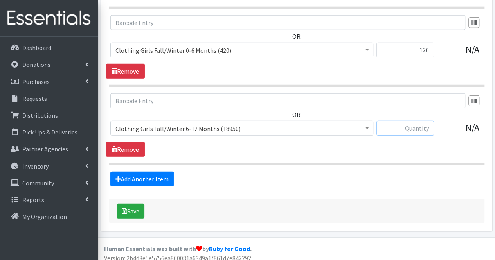
click at [417, 122] on input "text" at bounding box center [405, 128] width 58 height 15
type input "120"
click at [147, 172] on link "Add Another Item" at bounding box center [141, 179] width 63 height 15
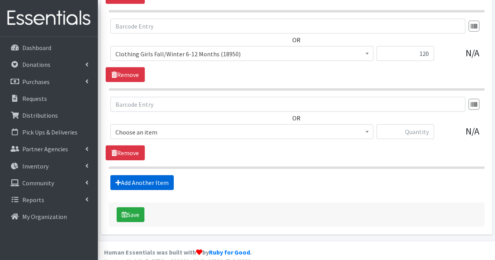
scroll to position [1147, 0]
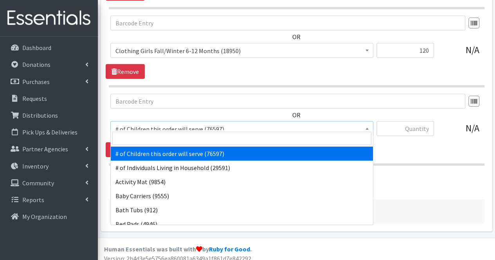
click at [147, 126] on span "# of Children this order will serve (76597)" at bounding box center [241, 129] width 253 height 11
click at [145, 137] on input "search" at bounding box center [241, 138] width 259 height 13
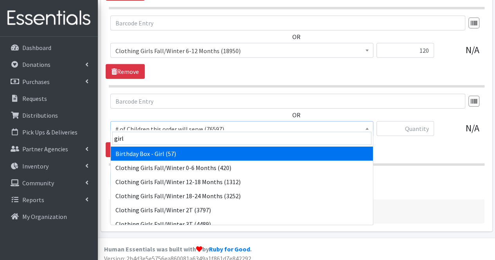
type input "girls"
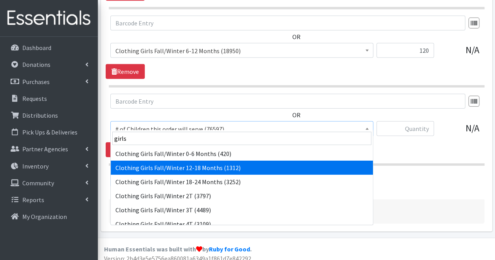
select select "5744"
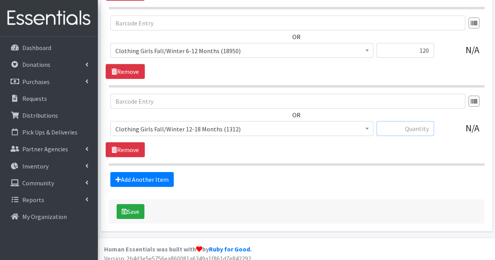
click at [412, 126] on input "text" at bounding box center [405, 128] width 58 height 15
type input "120"
click at [151, 176] on link "Add Another Item" at bounding box center [141, 179] width 63 height 15
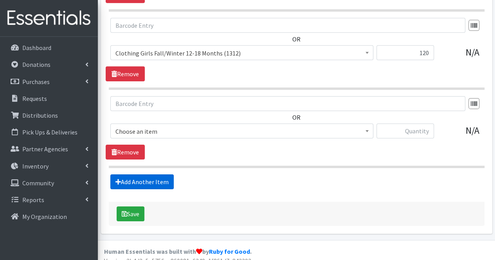
scroll to position [1225, 0]
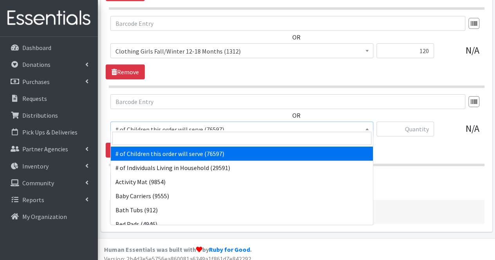
click at [145, 126] on span "# of Children this order will serve (76597)" at bounding box center [241, 129] width 253 height 11
click at [137, 137] on input "search" at bounding box center [241, 138] width 259 height 13
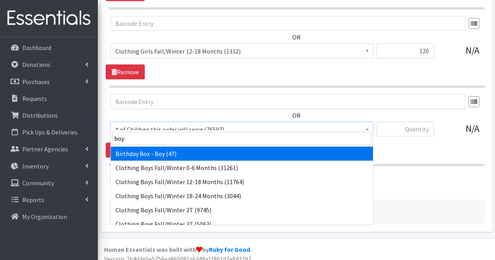
type input "boys"
select select "5704"
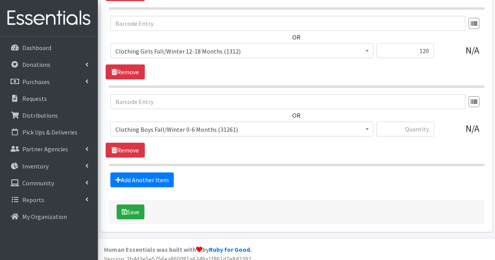
click at [374, 122] on div "# of Children this order will serve (76597) # of Individuals Living in Househol…" at bounding box center [296, 132] width 372 height 21
click at [386, 122] on input "text" at bounding box center [405, 129] width 58 height 15
type input "120"
click at [147, 173] on link "Add Another Item" at bounding box center [141, 180] width 63 height 15
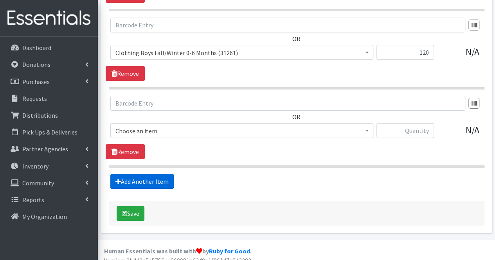
scroll to position [1303, 0]
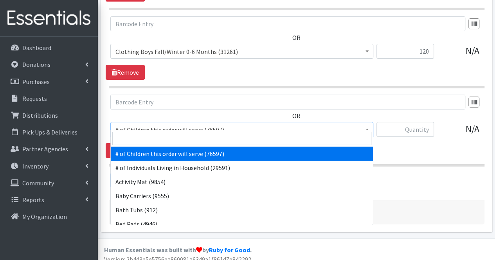
click at [152, 127] on span "# of Children this order will serve (76597)" at bounding box center [241, 129] width 253 height 11
click at [152, 138] on input "search" at bounding box center [241, 138] width 259 height 13
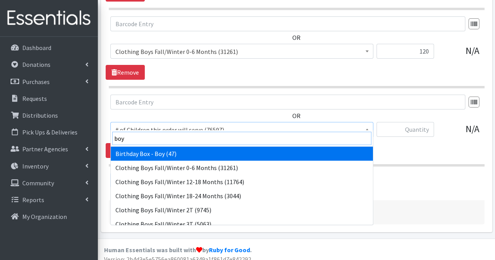
type input "boys"
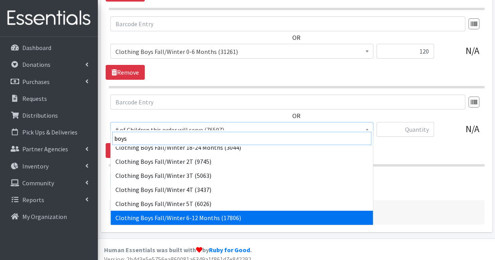
scroll to position [49, 0]
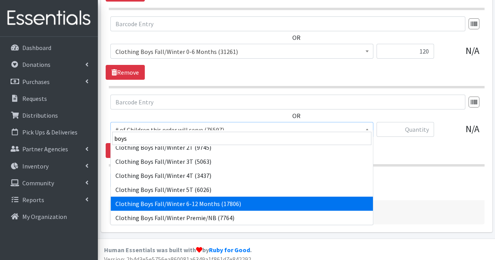
select select "5705"
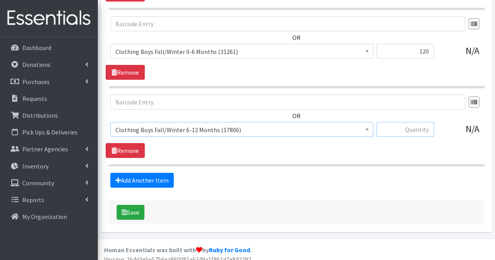
click at [398, 122] on input "text" at bounding box center [405, 129] width 58 height 15
type input "120"
click at [142, 175] on link "Add Another Item" at bounding box center [141, 180] width 63 height 15
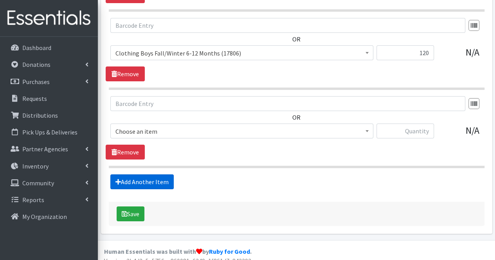
scroll to position [1381, 0]
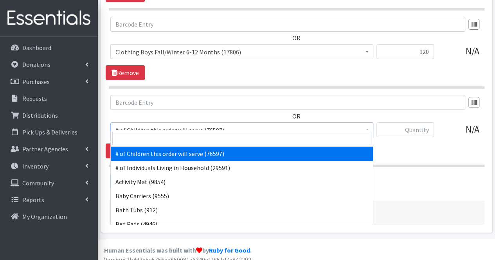
click at [152, 128] on span "# of Children this order will serve (76597)" at bounding box center [241, 130] width 253 height 11
click at [151, 138] on input "search" at bounding box center [241, 138] width 259 height 13
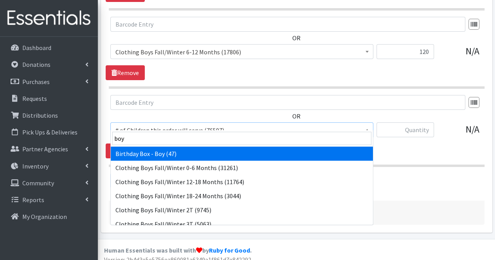
type input "boys"
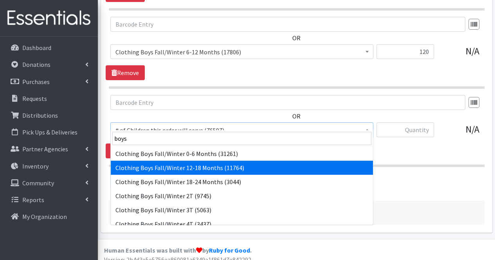
select select "5706"
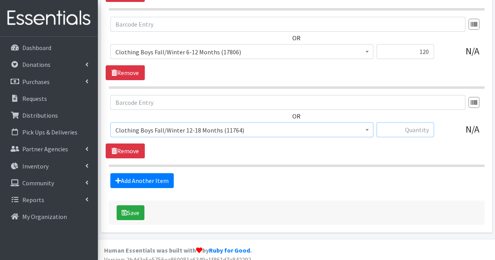
click at [405, 127] on input "text" at bounding box center [405, 129] width 58 height 15
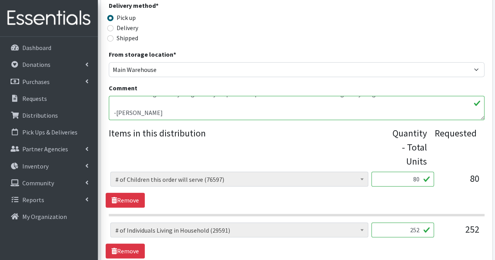
scroll to position [220, 0]
type input "120"
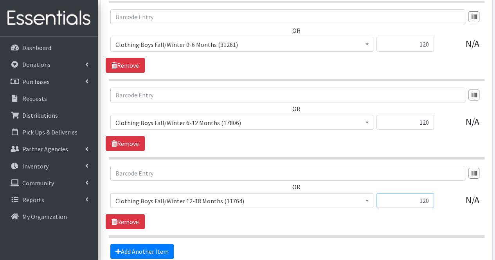
scroll to position [1381, 0]
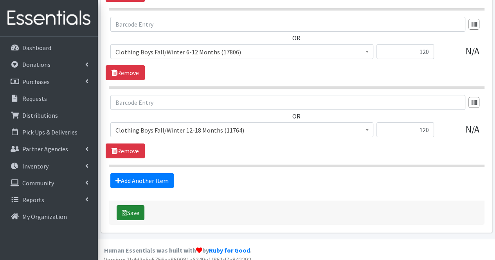
click at [135, 205] on button "Save" at bounding box center [131, 212] width 28 height 15
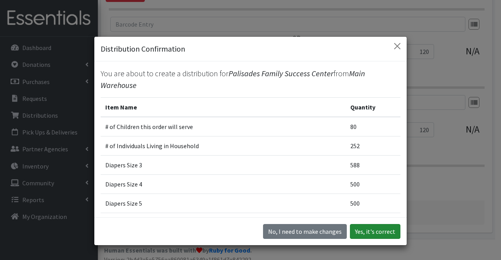
click at [365, 232] on button "Yes, it's correct" at bounding box center [375, 231] width 50 height 15
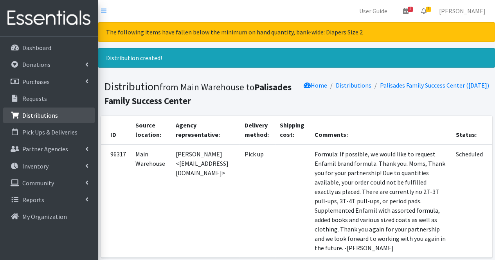
click at [59, 108] on link "Distributions" at bounding box center [49, 116] width 92 height 16
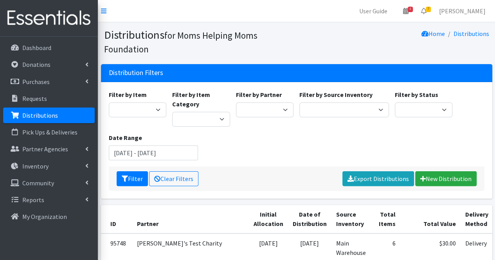
select select "3966"
click at [236, 102] on select "Acenda Integrated Health - FSC Acenda Integrated Health - Maternal Health Alter…" at bounding box center [265, 109] width 58 height 15
click at [131, 175] on button "Filter" at bounding box center [132, 178] width 31 height 15
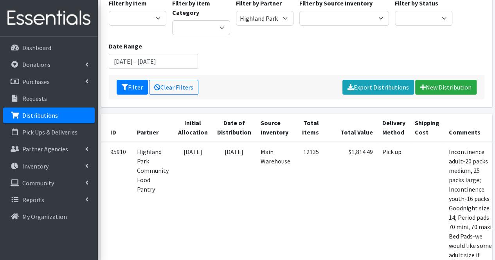
scroll to position [0, 54]
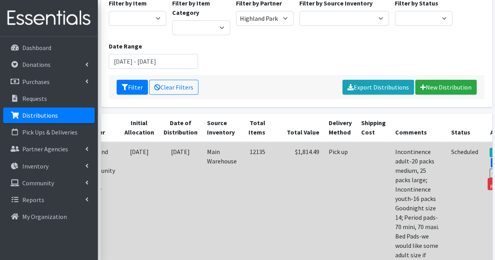
click at [491, 163] on link "Edit" at bounding box center [501, 162] width 21 height 9
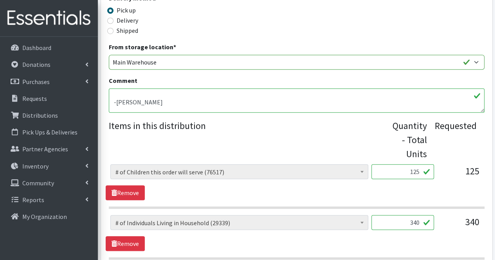
scroll to position [88, 0]
click at [381, 103] on textarea "Incontinence adult-20 packs medium, 25 packs large; Incontinence youth-16 packs…" at bounding box center [297, 100] width 376 height 24
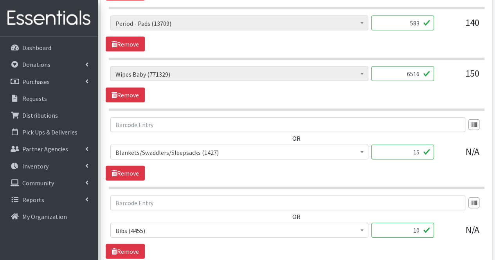
scroll to position [897, 0]
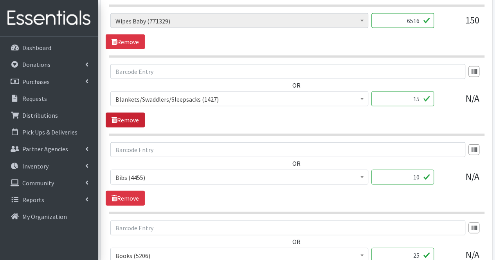
type textarea "Incontinence adult-20 packs medium, 25 packs large; Incontinence youth-16 packs…"
click at [139, 115] on link "Remove" at bounding box center [125, 120] width 39 height 15
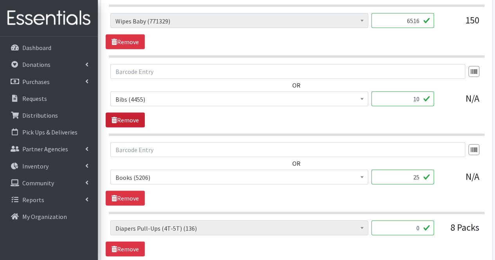
click at [139, 115] on link "Remove" at bounding box center [125, 120] width 39 height 15
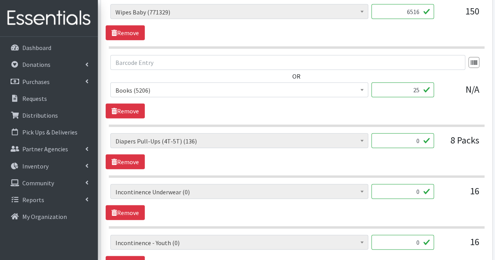
scroll to position [906, 0]
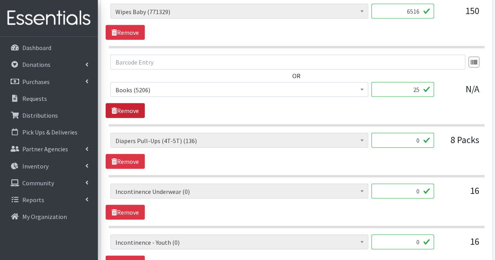
click at [139, 112] on link "Remove" at bounding box center [125, 110] width 39 height 15
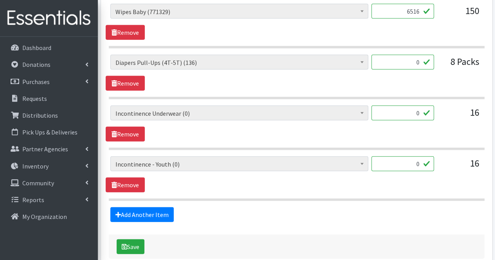
scroll to position [942, 0]
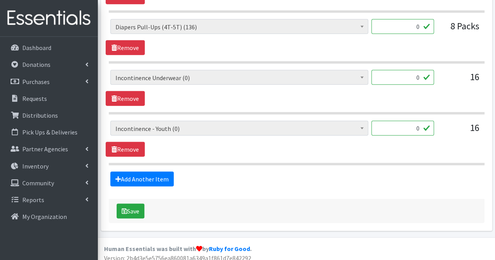
click at [130, 101] on section "# of Children this order will serve (76517) # of Individuals Living in Househol…" at bounding box center [297, 92] width 376 height 45
click at [131, 97] on link "Remove" at bounding box center [125, 98] width 39 height 15
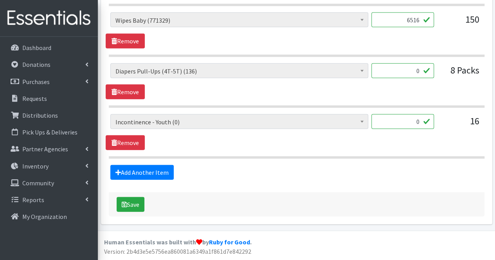
scroll to position [891, 0]
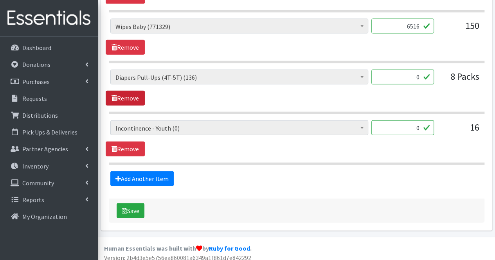
click at [131, 97] on link "Remove" at bounding box center [125, 98] width 39 height 15
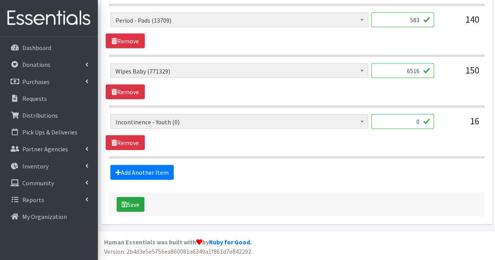
scroll to position [841, 0]
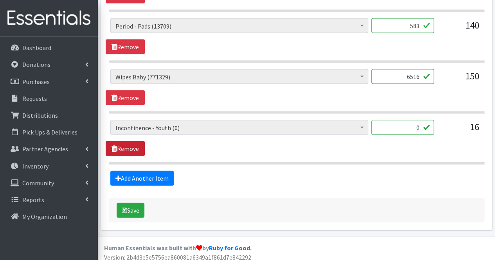
click at [128, 148] on link "Remove" at bounding box center [125, 148] width 39 height 15
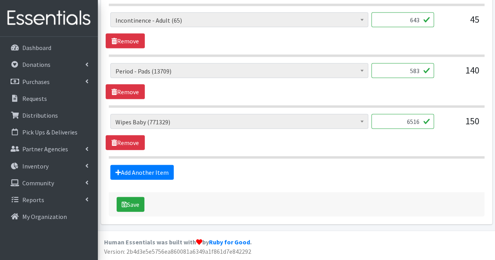
scroll to position [791, 0]
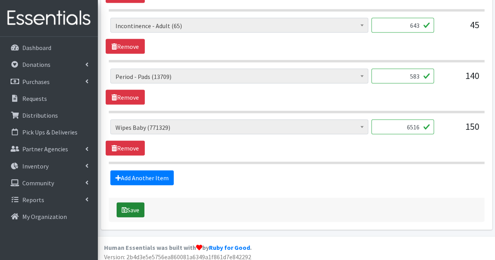
click at [130, 208] on button "Save" at bounding box center [131, 210] width 28 height 15
